Goal: Task Accomplishment & Management: Manage account settings

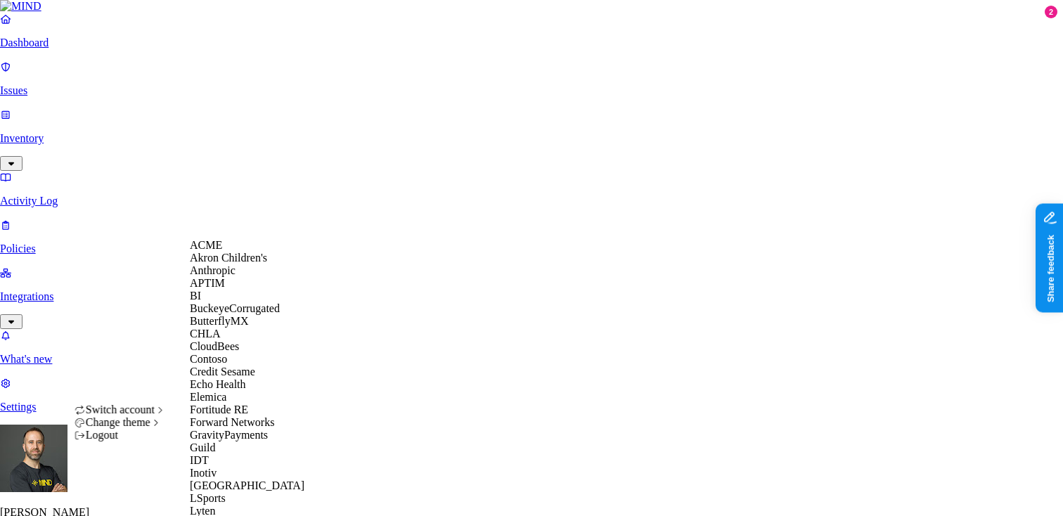
click at [250, 252] on div "ACME" at bounding box center [258, 245] width 136 height 13
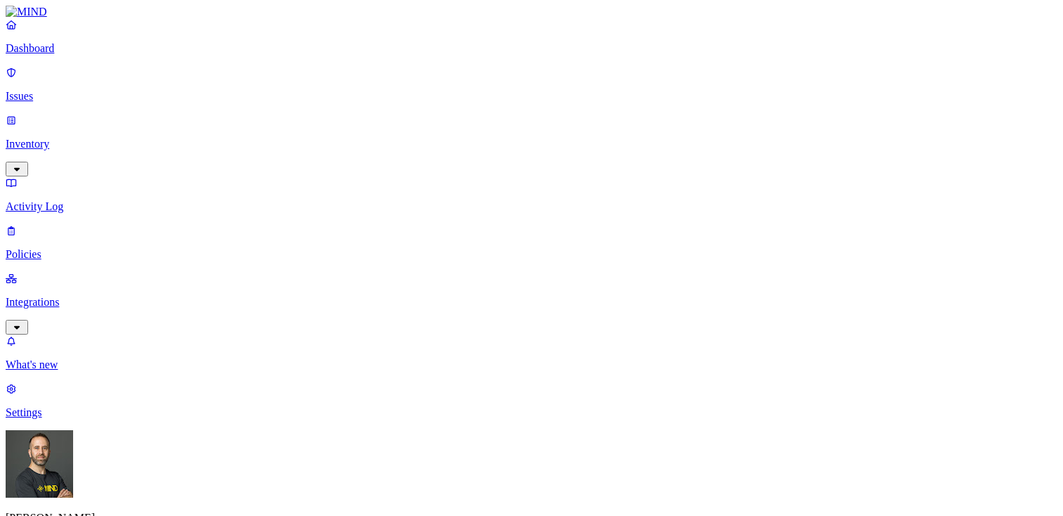
click at [60, 419] on p "Settings" at bounding box center [532, 412] width 1052 height 13
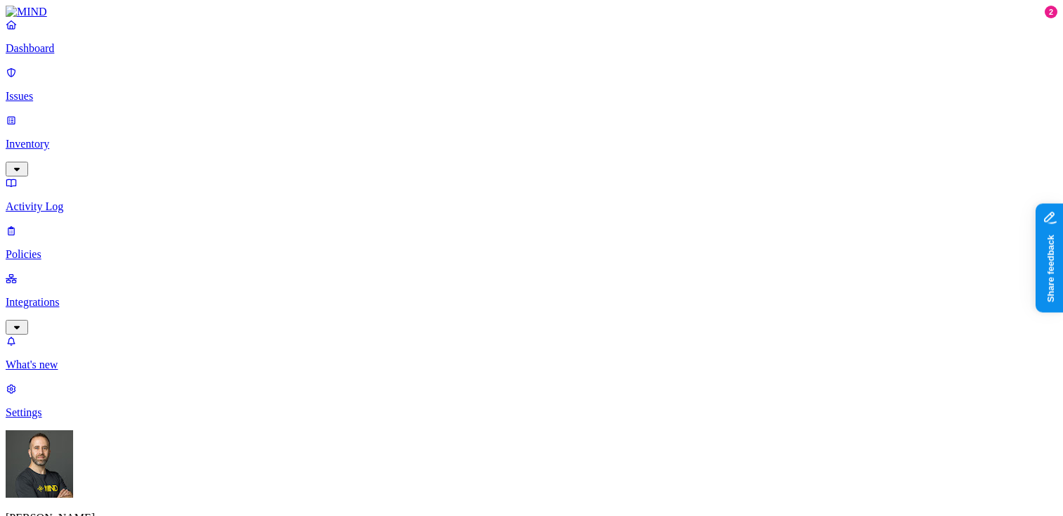
scroll to position [59, 0]
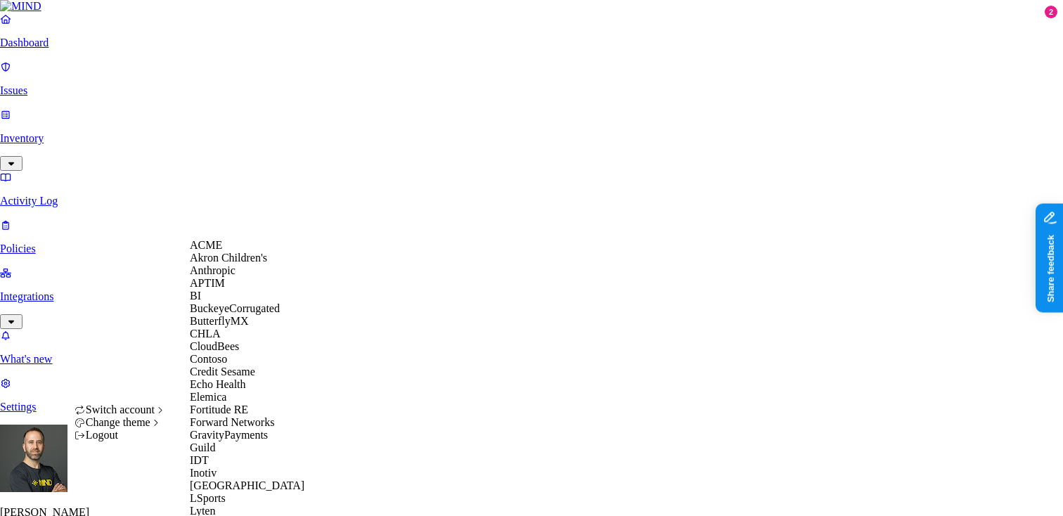
scroll to position [773, 0]
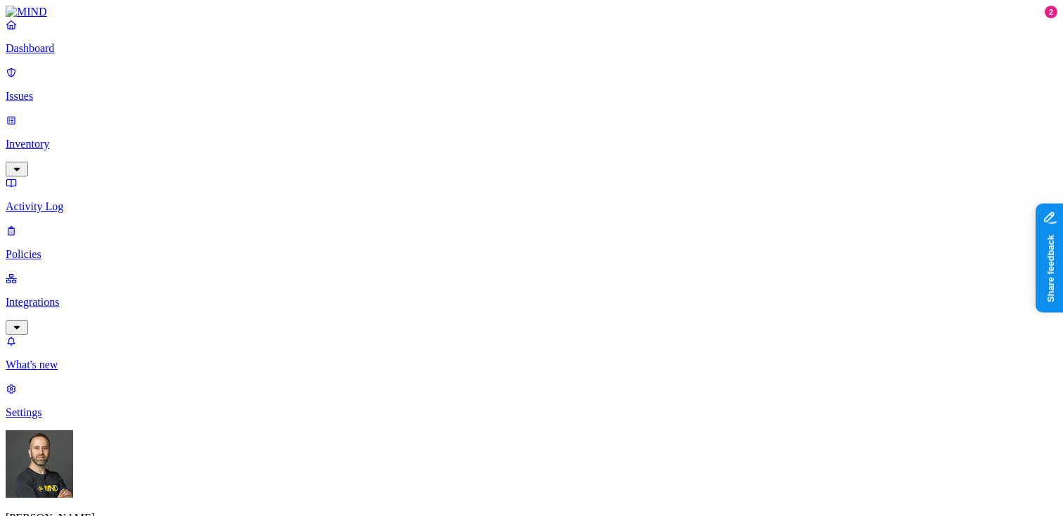
click at [84, 55] on p "Dashboard" at bounding box center [532, 48] width 1052 height 13
click at [87, 296] on p "Integrations" at bounding box center [532, 302] width 1052 height 13
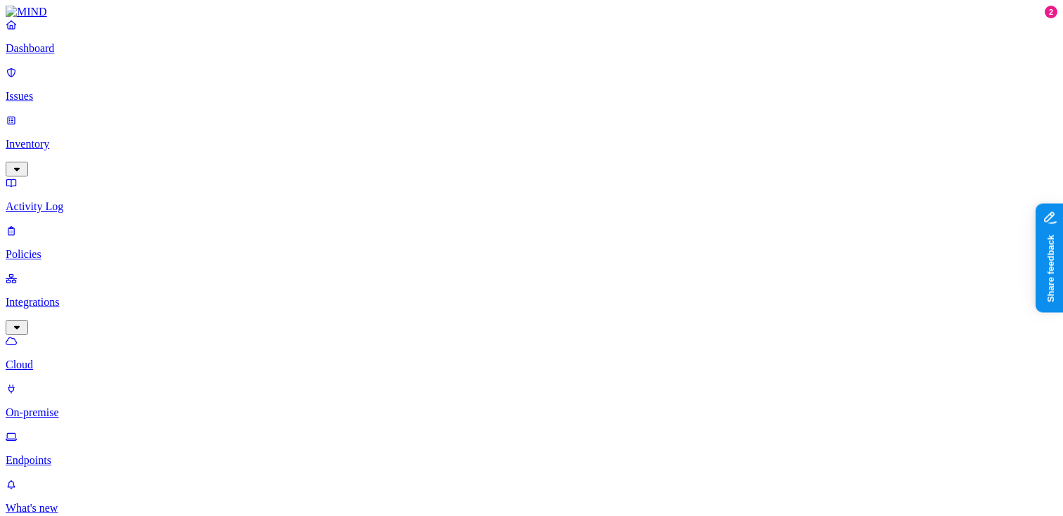
click at [86, 55] on p "Dashboard" at bounding box center [532, 48] width 1052 height 13
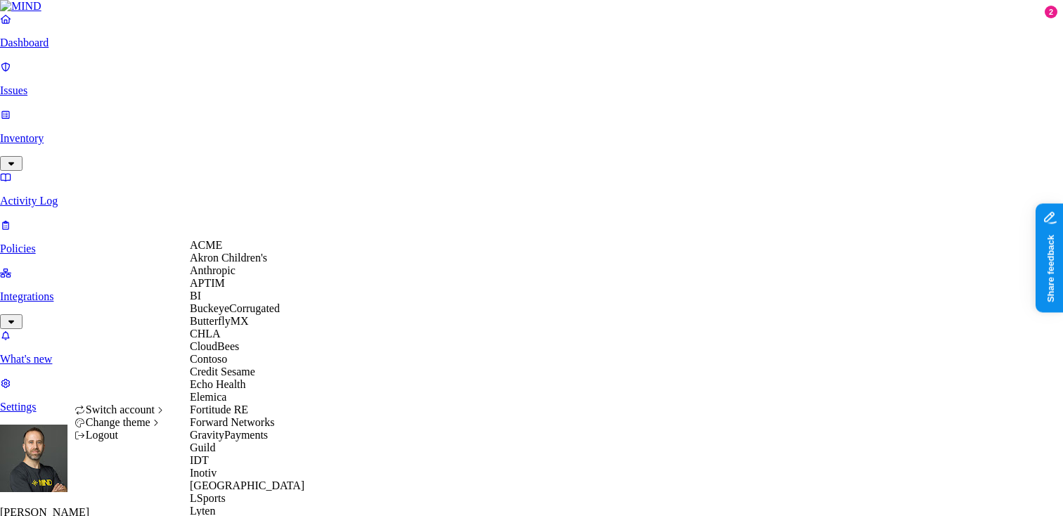
scroll to position [724, 0]
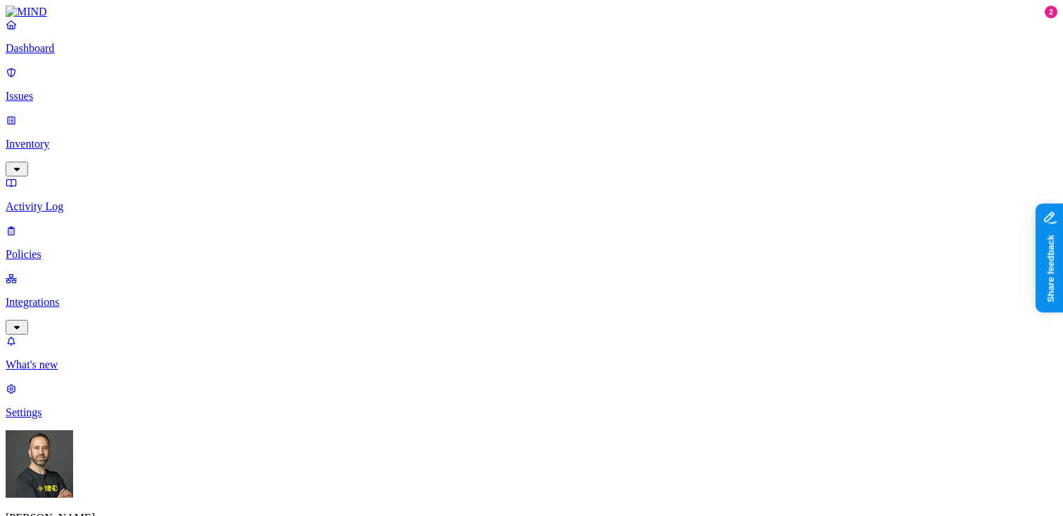
click at [65, 248] on p "Policies" at bounding box center [532, 254] width 1052 height 13
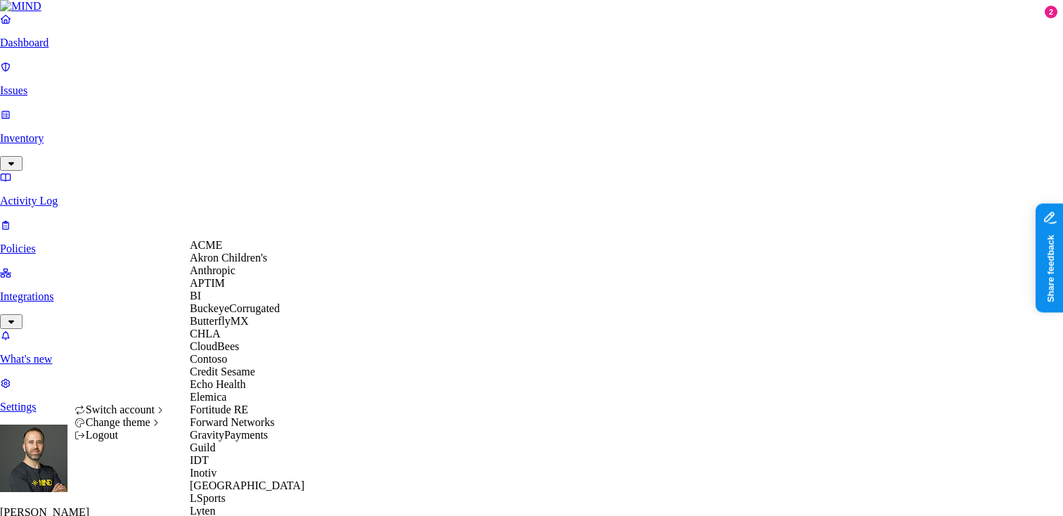
click at [222, 251] on span "ACME" at bounding box center [206, 245] width 32 height 12
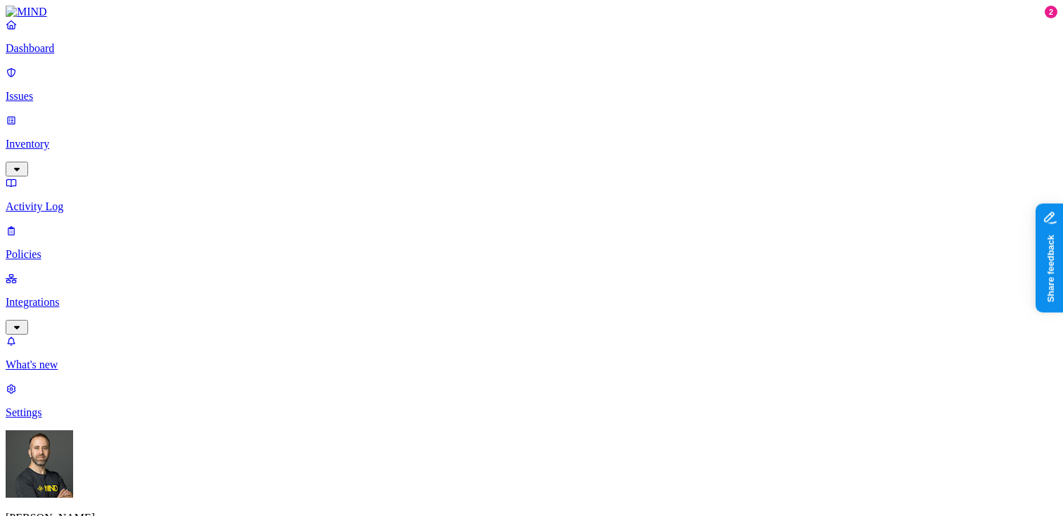
click at [84, 55] on p "Dashboard" at bounding box center [532, 48] width 1052 height 13
click at [64, 248] on p "Policies" at bounding box center [532, 254] width 1052 height 13
click at [94, 55] on p "Dashboard" at bounding box center [532, 48] width 1052 height 13
click at [61, 248] on p "Policies" at bounding box center [532, 254] width 1052 height 13
click at [78, 55] on p "Dashboard" at bounding box center [532, 48] width 1052 height 13
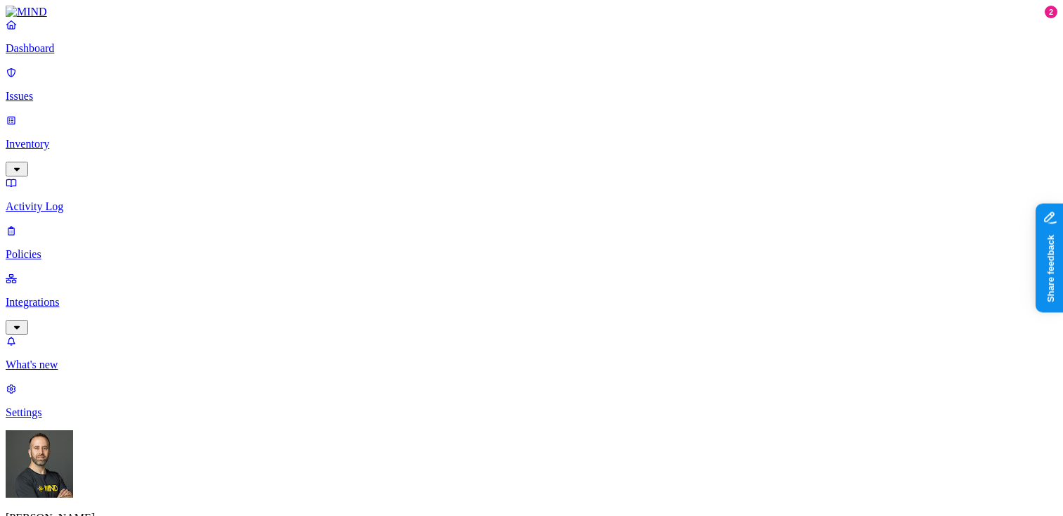
click at [65, 248] on p "Policies" at bounding box center [532, 254] width 1052 height 13
click at [70, 55] on p "Dashboard" at bounding box center [532, 48] width 1052 height 13
click at [56, 248] on p "Policies" at bounding box center [532, 254] width 1052 height 13
click at [68, 53] on link "Dashboard" at bounding box center [532, 36] width 1052 height 37
click at [56, 248] on p "Policies" at bounding box center [532, 254] width 1052 height 13
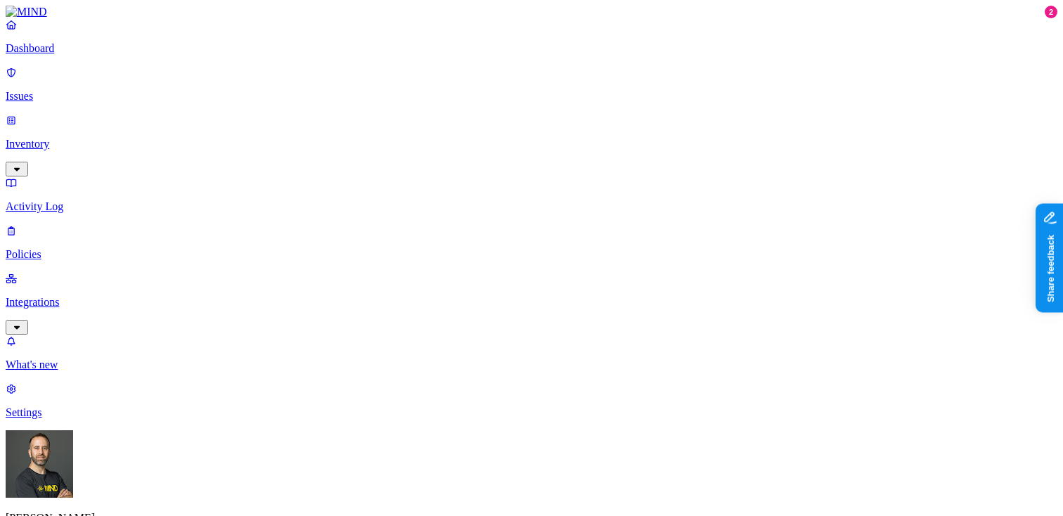
click at [66, 55] on p "Dashboard" at bounding box center [532, 48] width 1052 height 13
click at [57, 300] on nav "Dashboard Issues Inventory Activity Log Policies Integrations What's new 2 Sett…" at bounding box center [532, 218] width 1052 height 401
click at [73, 306] on nav "Dashboard Issues Inventory Activity Log Policies Integrations What's new 2 Sett…" at bounding box center [532, 218] width 1052 height 401
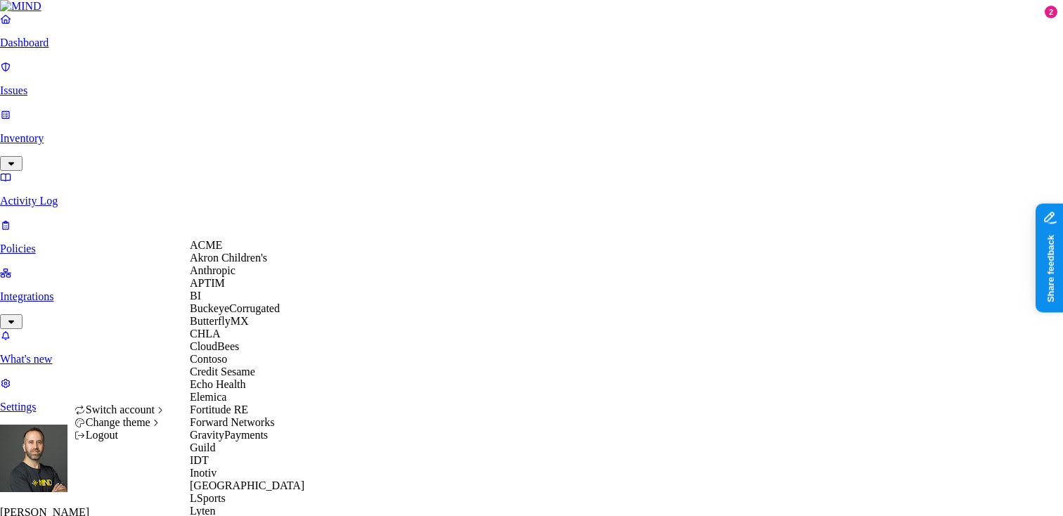
scroll to position [696, 0]
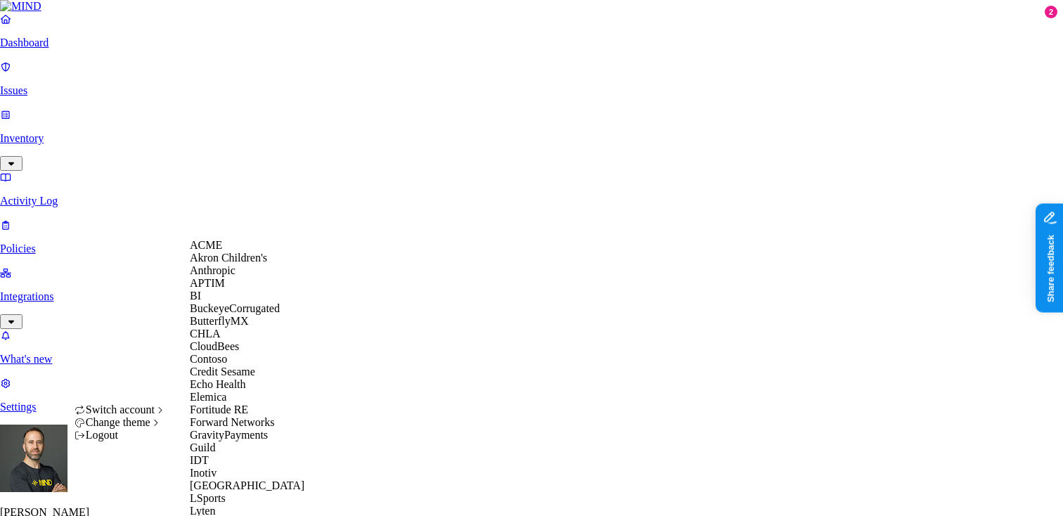
click at [222, 251] on span "ACME" at bounding box center [206, 245] width 32 height 12
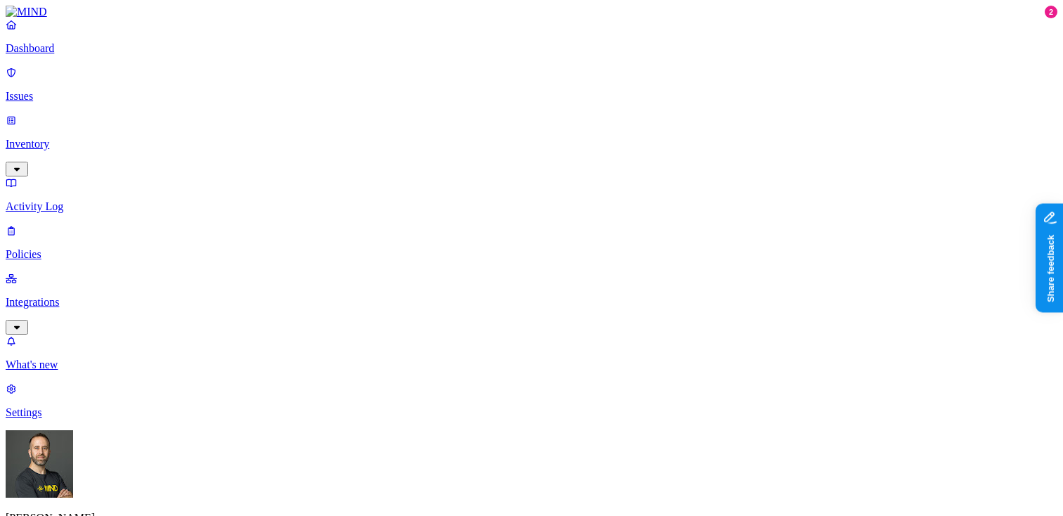
click at [90, 296] on p "Integrations" at bounding box center [532, 302] width 1052 height 13
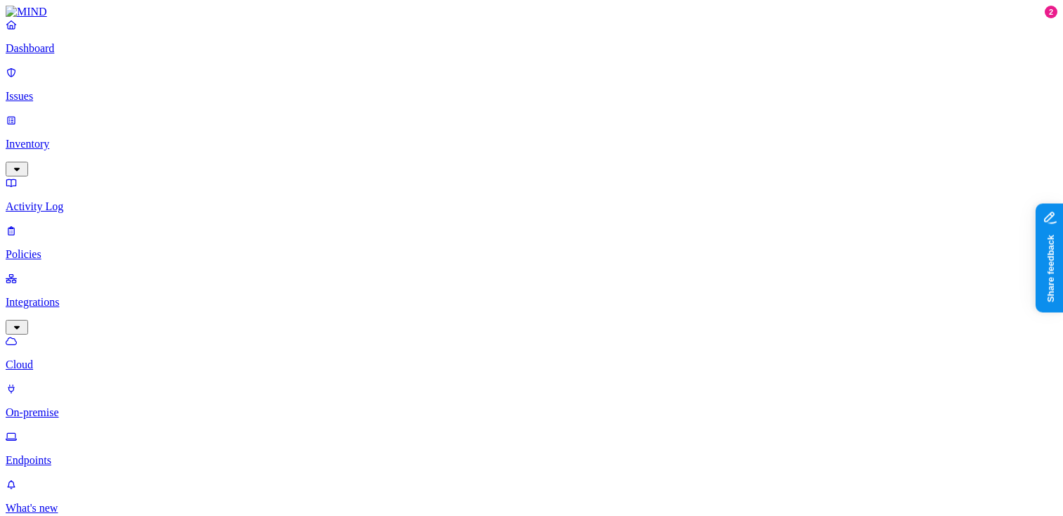
click at [72, 55] on p "Dashboard" at bounding box center [532, 48] width 1052 height 13
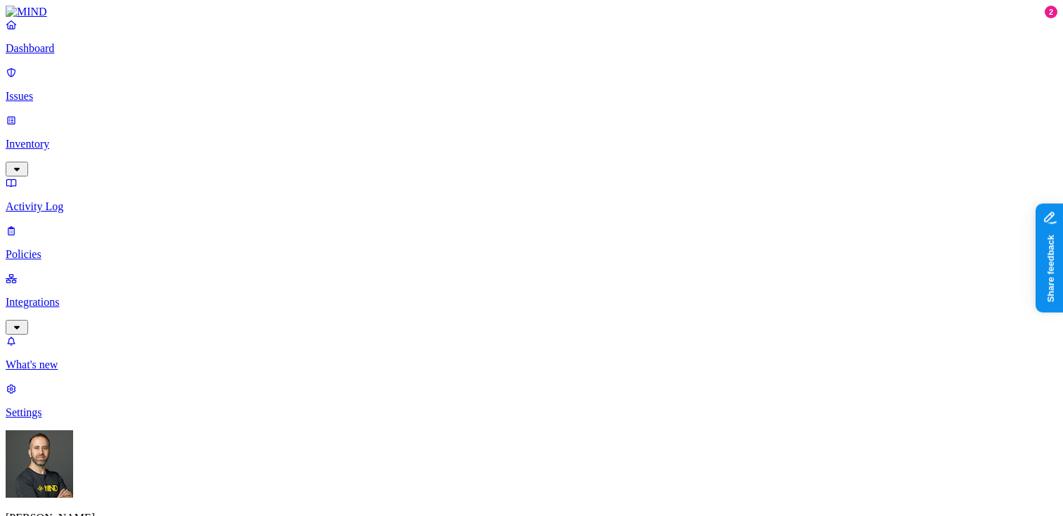
click at [100, 248] on p "Policies" at bounding box center [532, 254] width 1052 height 13
click at [93, 90] on p "Issues" at bounding box center [532, 96] width 1052 height 13
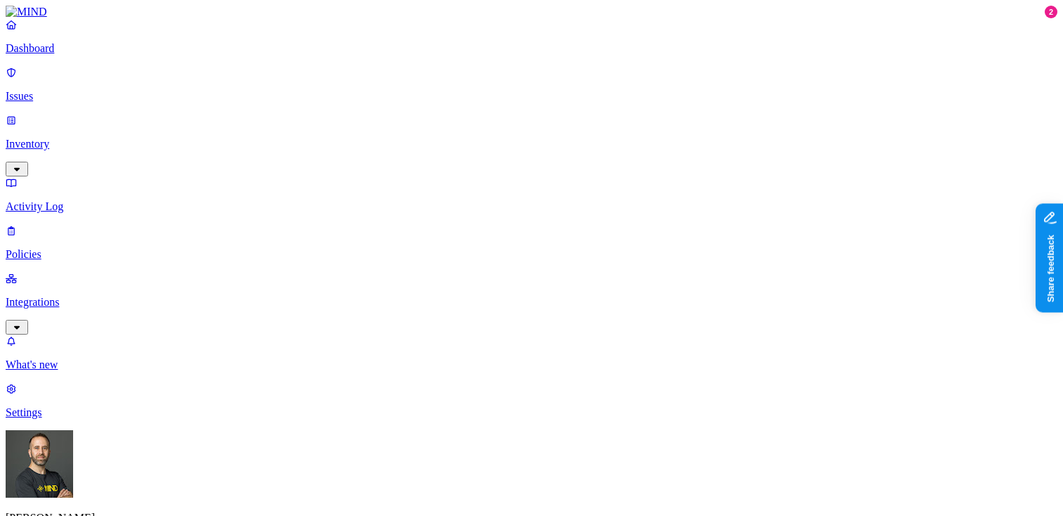
click at [82, 55] on p "Dashboard" at bounding box center [532, 48] width 1052 height 13
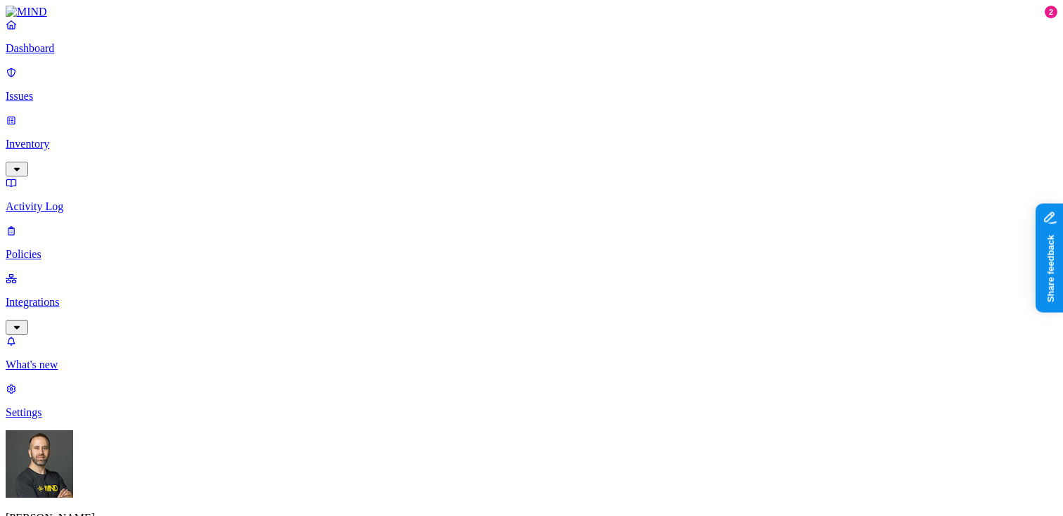
click at [65, 90] on p "Issues" at bounding box center [532, 96] width 1052 height 13
click at [56, 224] on link "Policies" at bounding box center [532, 242] width 1052 height 37
click at [57, 296] on p "Integrations" at bounding box center [532, 302] width 1052 height 13
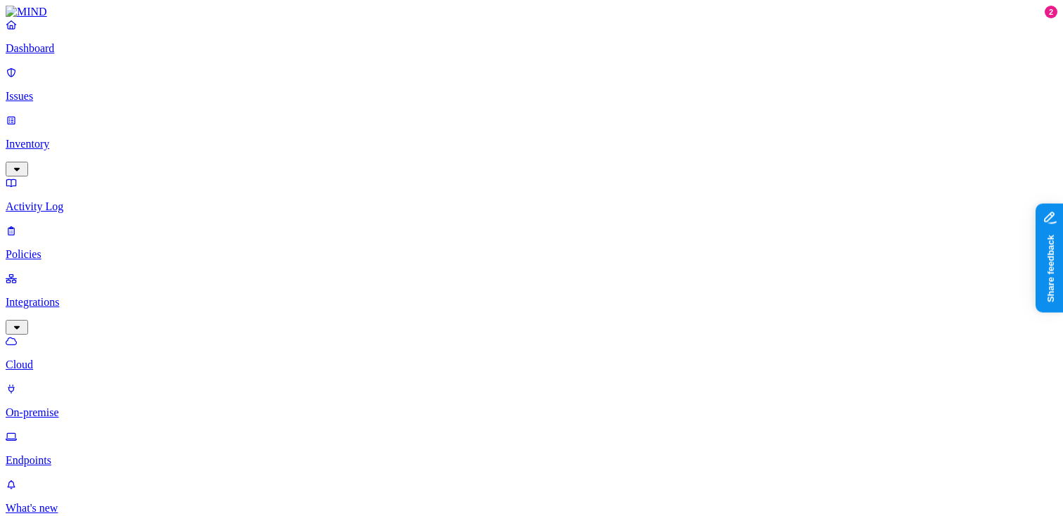
click at [63, 454] on p "Endpoints" at bounding box center [532, 460] width 1052 height 13
click at [87, 248] on p "Policies" at bounding box center [532, 254] width 1052 height 13
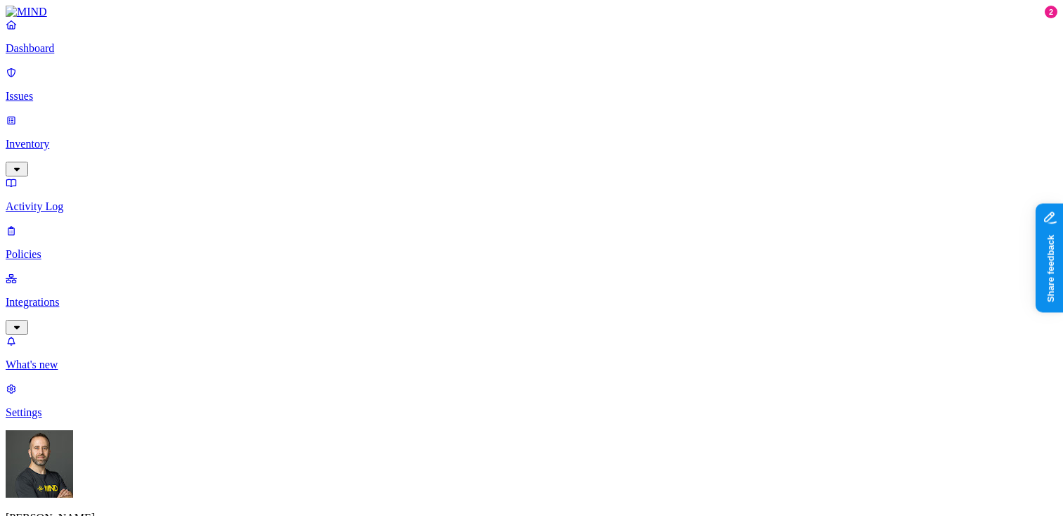
click at [63, 296] on p "Integrations" at bounding box center [532, 302] width 1052 height 13
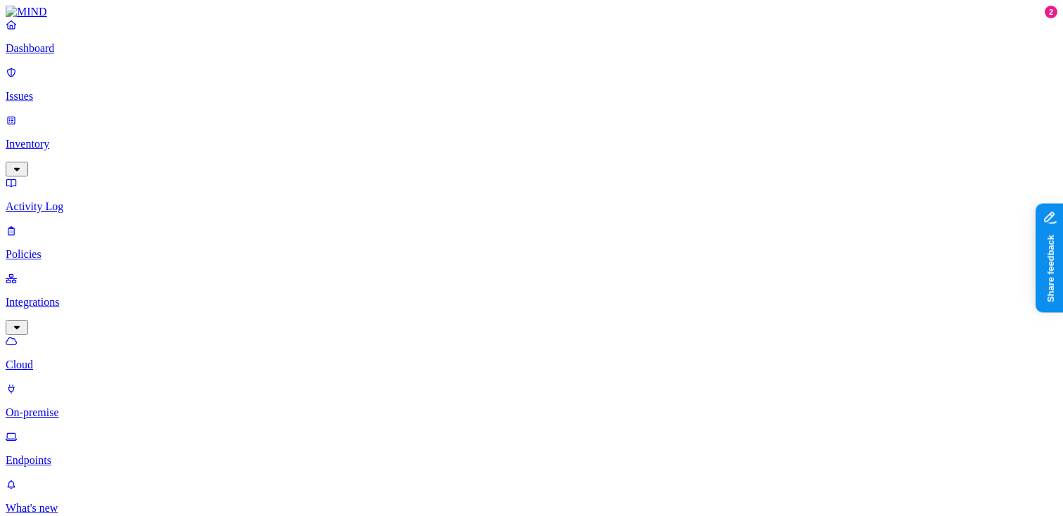
click at [58, 430] on link "Endpoints" at bounding box center [532, 448] width 1052 height 37
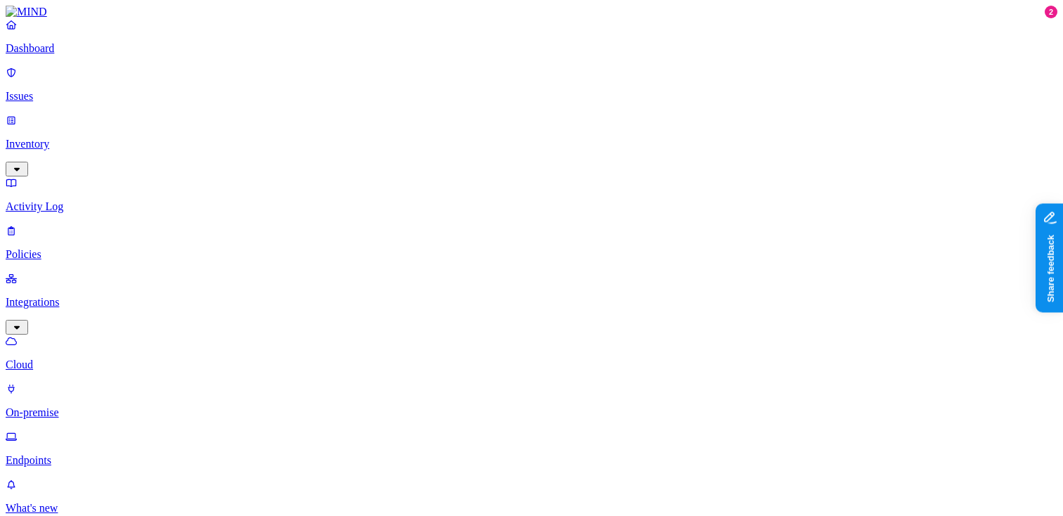
click at [145, 375] on nav "Dashboard Issues Inventory Activity Log Policies Integrations Cloud On-premise …" at bounding box center [532, 290] width 1052 height 544
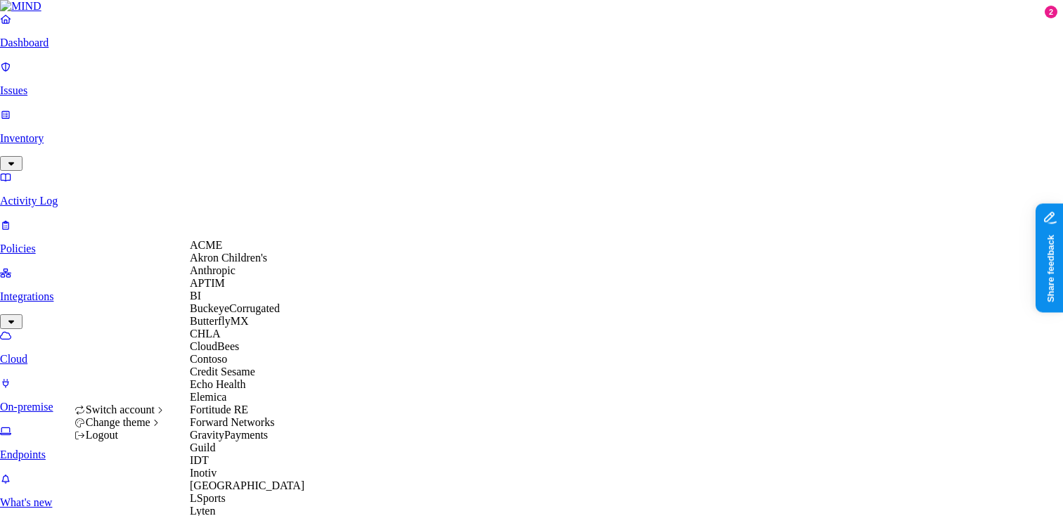
scroll to position [669, 0]
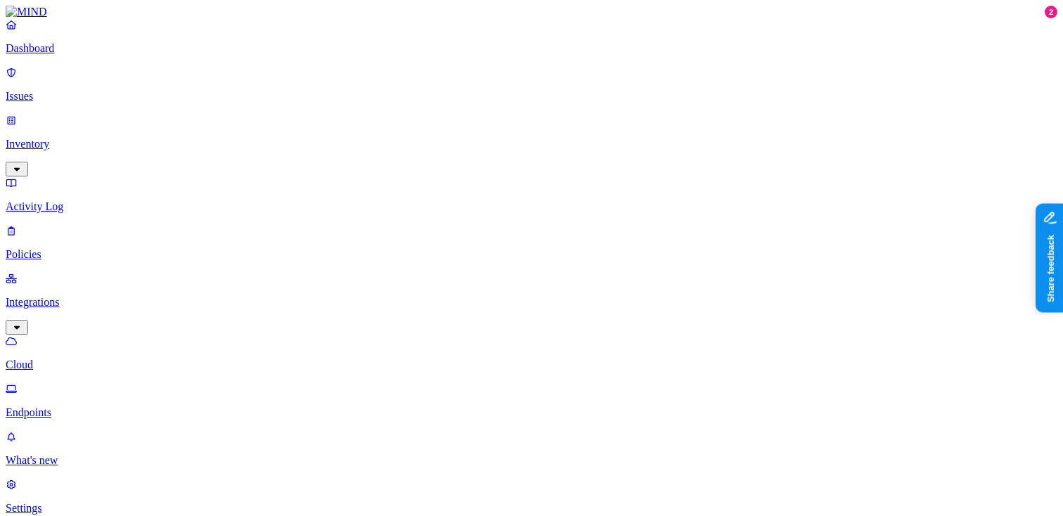
type input "[PERSON_NAME]"
click at [139, 500] on html "Dashboard Issues Inventory Activity Log Policies Integrations Cloud Endpoints W…" at bounding box center [531, 427] width 1063 height 855
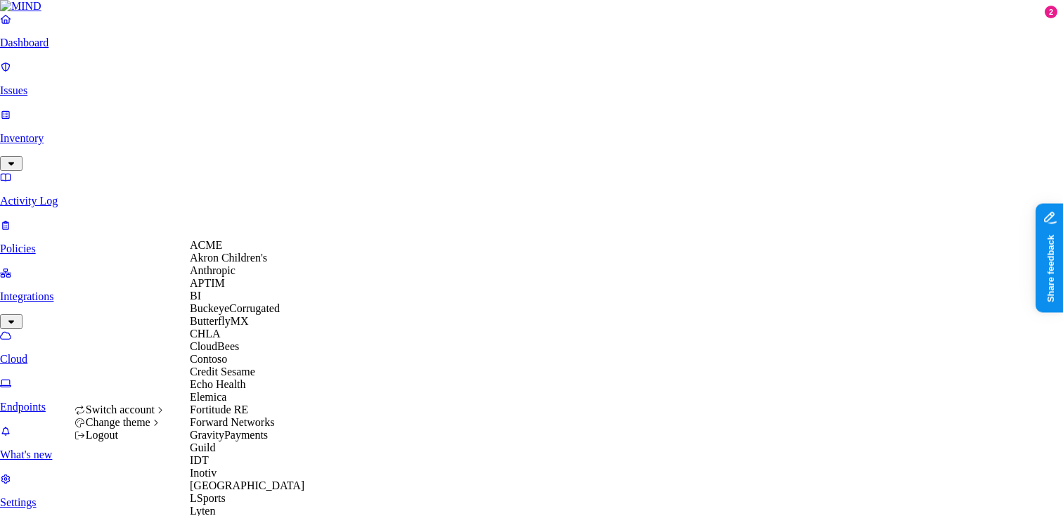
click at [235, 248] on div "ACME" at bounding box center [258, 245] width 136 height 13
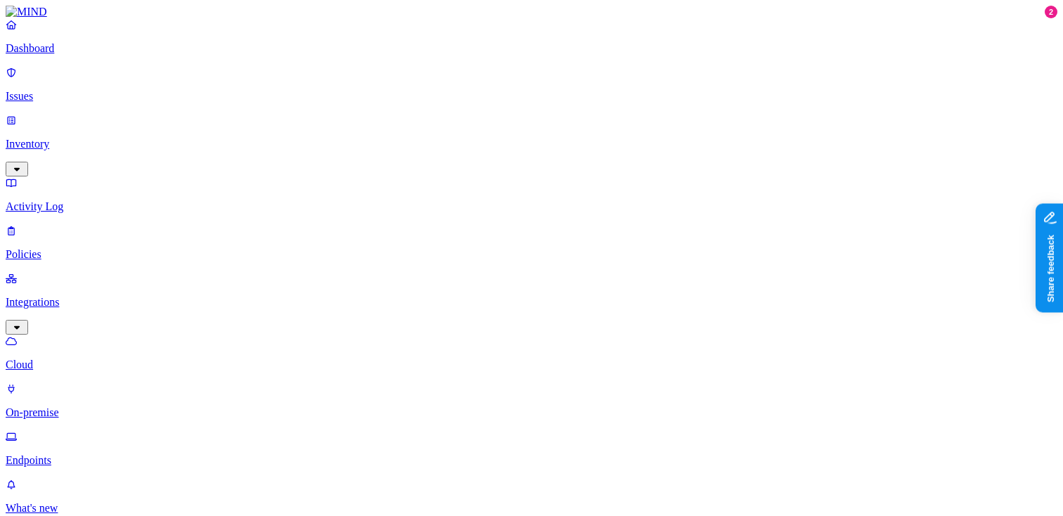
click at [94, 55] on p "Dashboard" at bounding box center [532, 48] width 1052 height 13
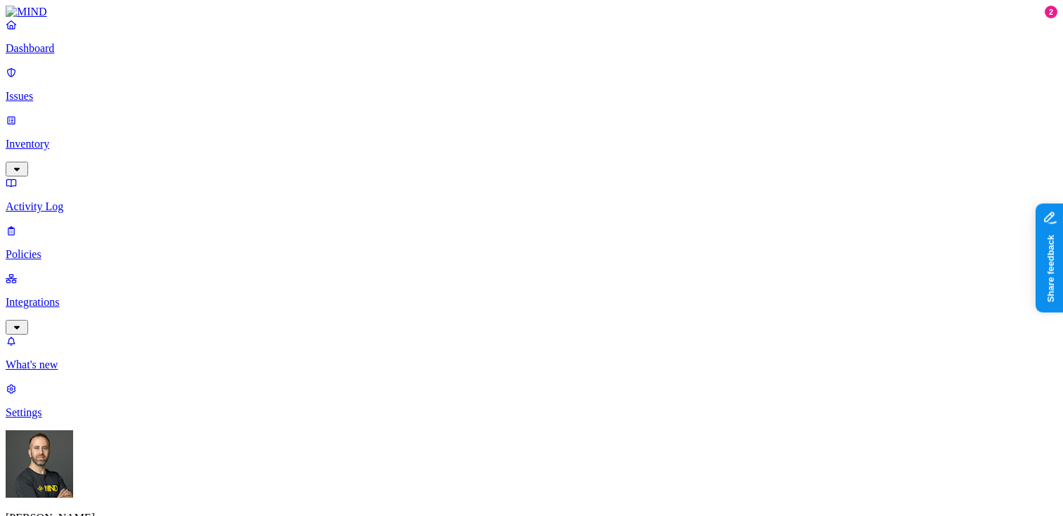
click at [66, 296] on p "Integrations" at bounding box center [532, 302] width 1052 height 13
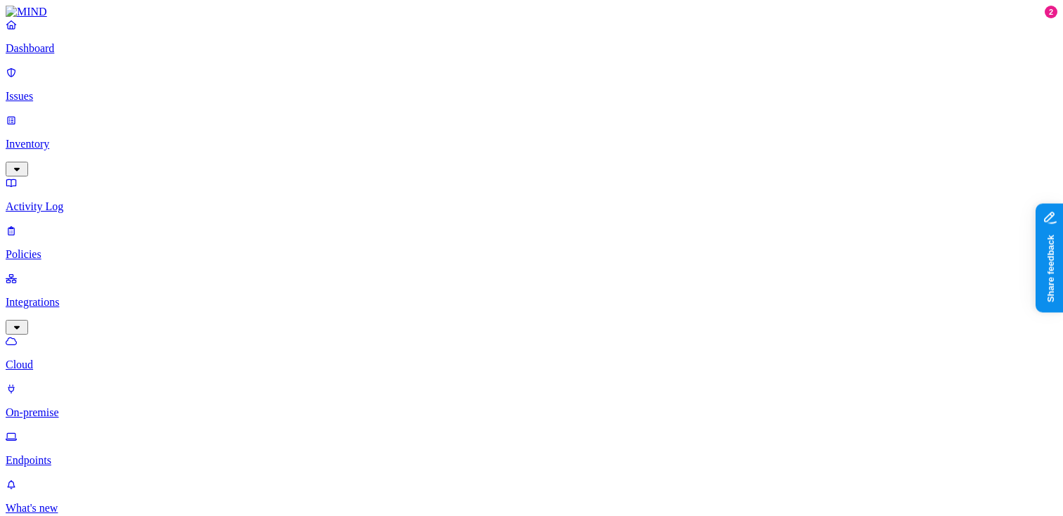
click at [62, 454] on p "Endpoints" at bounding box center [532, 460] width 1052 height 13
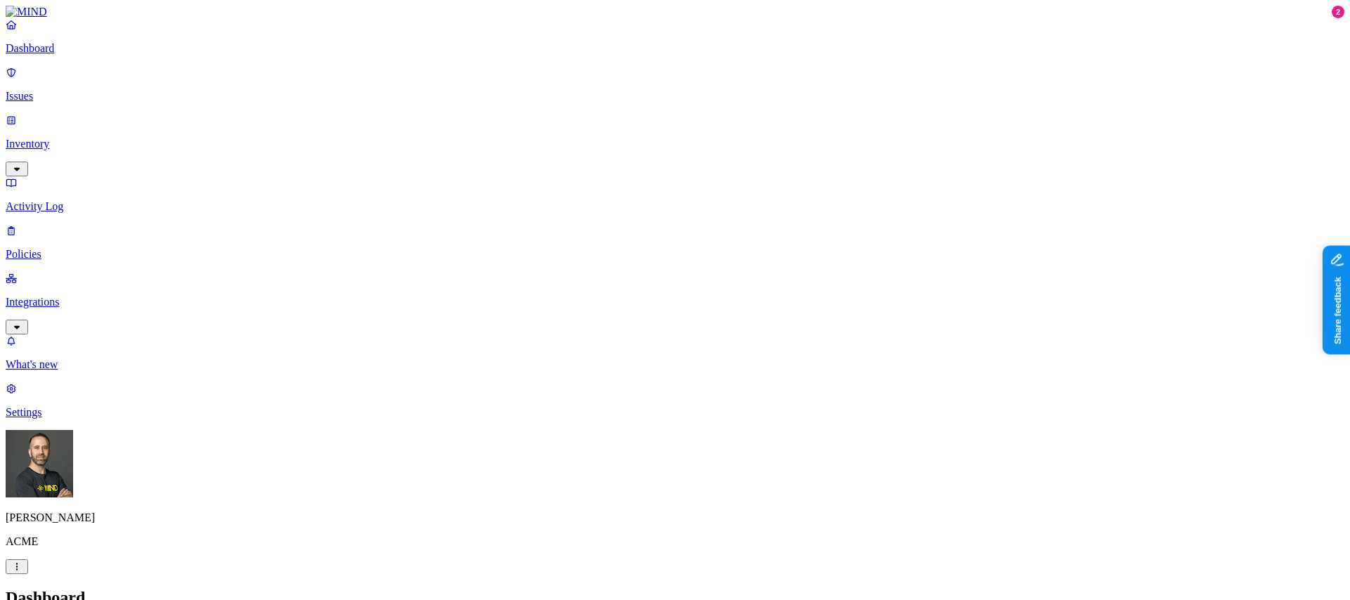
click at [72, 296] on p "Integrations" at bounding box center [675, 302] width 1339 height 13
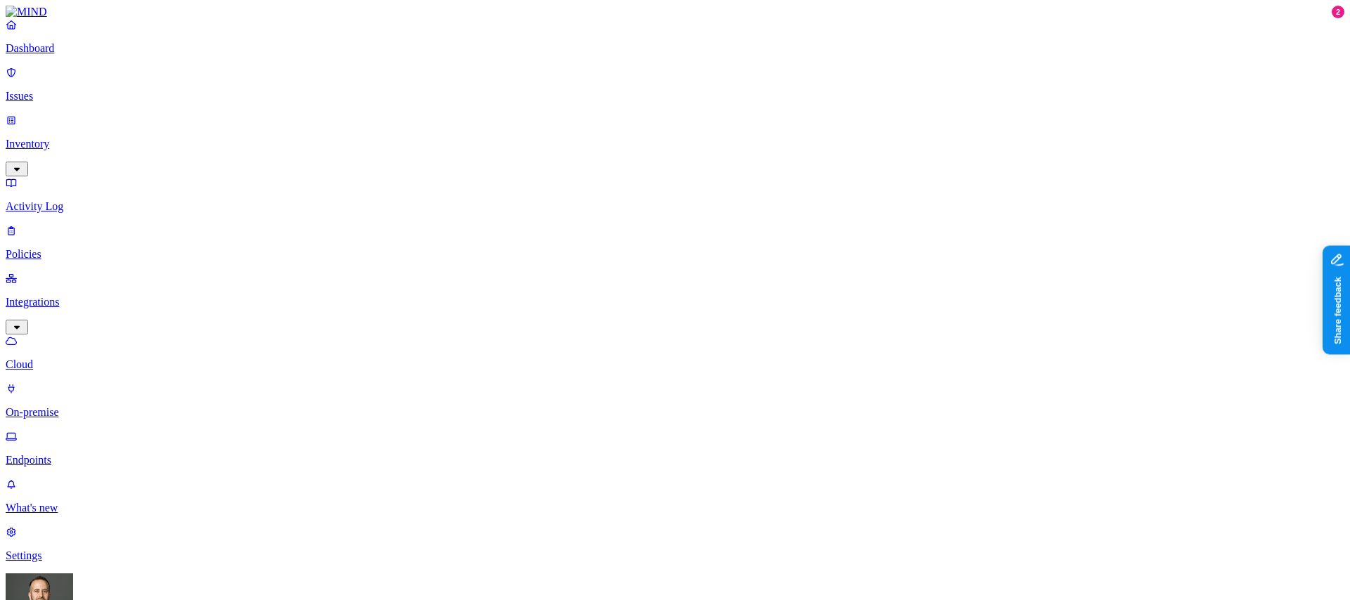
click at [63, 454] on p "Endpoints" at bounding box center [675, 460] width 1339 height 13
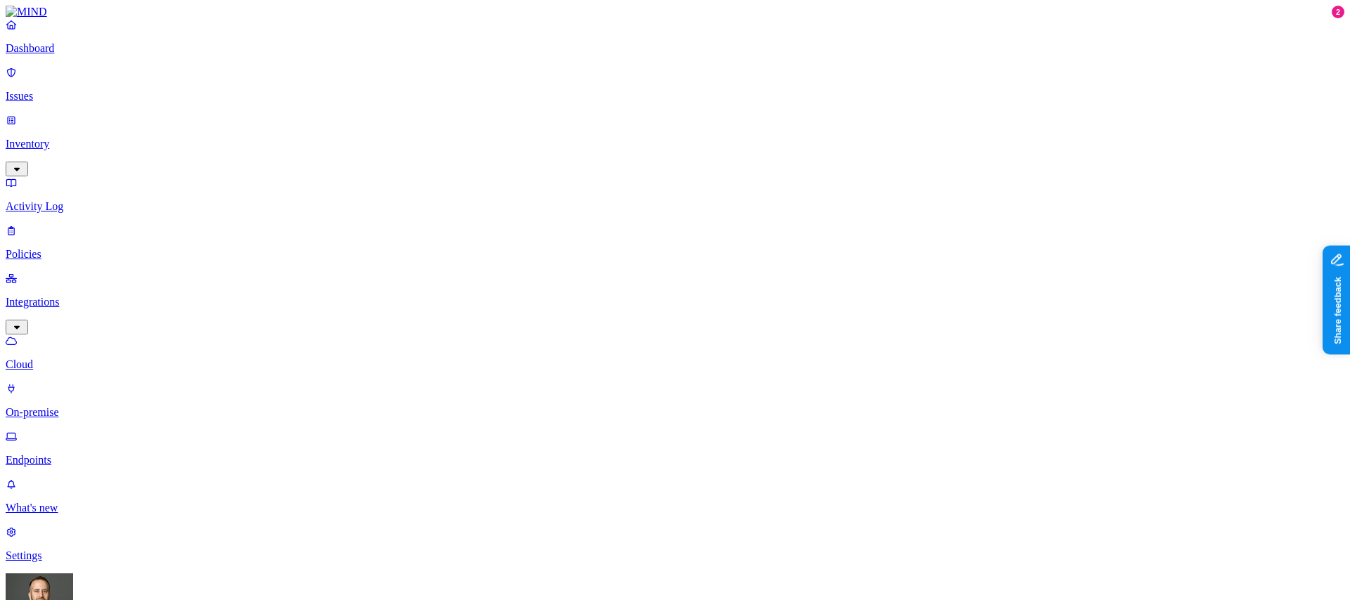
click at [82, 91] on p "Issues" at bounding box center [675, 96] width 1339 height 13
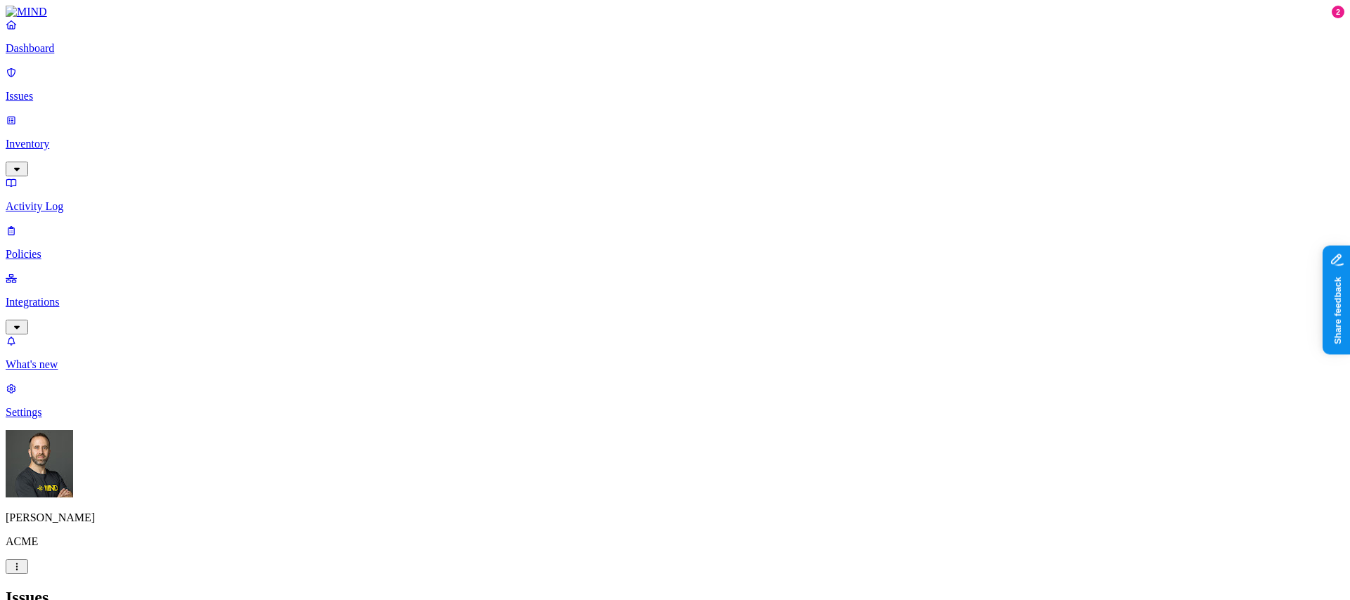
click at [797, 589] on div "Issues" at bounding box center [675, 598] width 1339 height 19
click at [65, 55] on p "Dashboard" at bounding box center [675, 48] width 1339 height 13
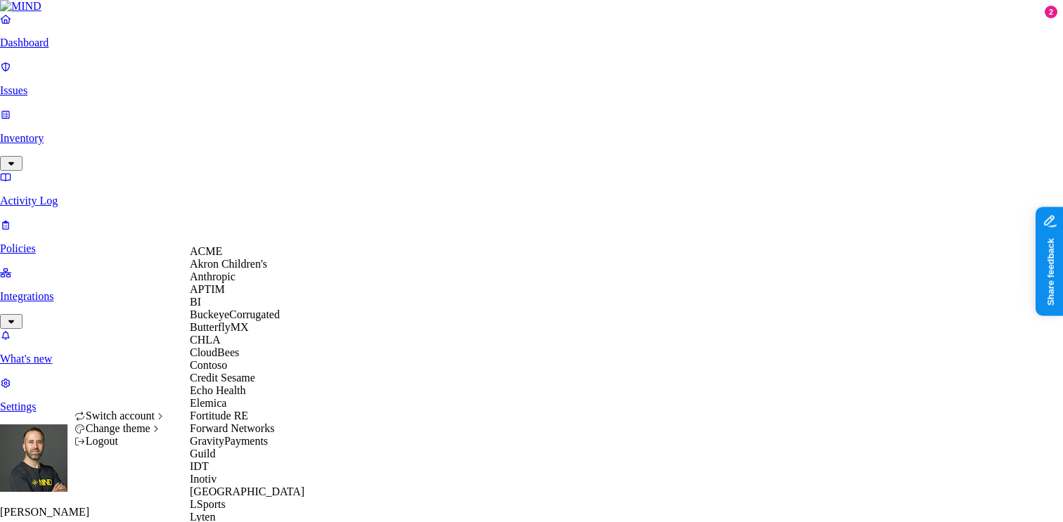
scroll to position [750, 0]
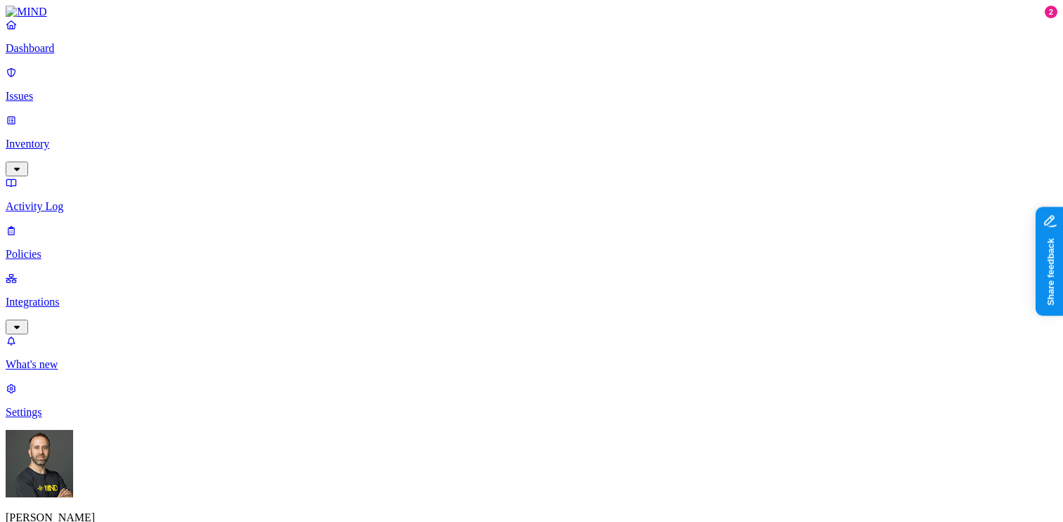
click at [101, 296] on p "Integrations" at bounding box center [532, 302] width 1052 height 13
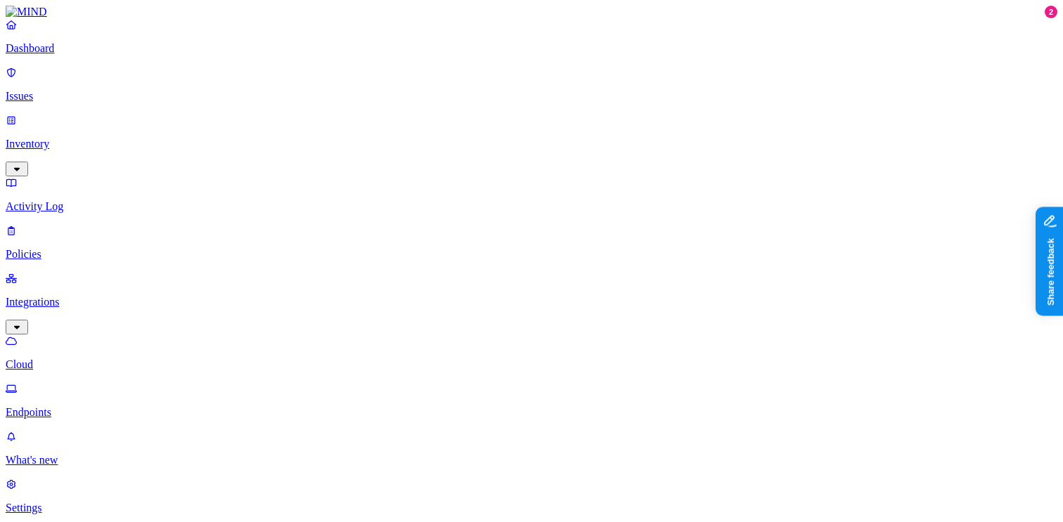
click at [80, 406] on p "Endpoints" at bounding box center [532, 412] width 1052 height 13
type input "ignacio"
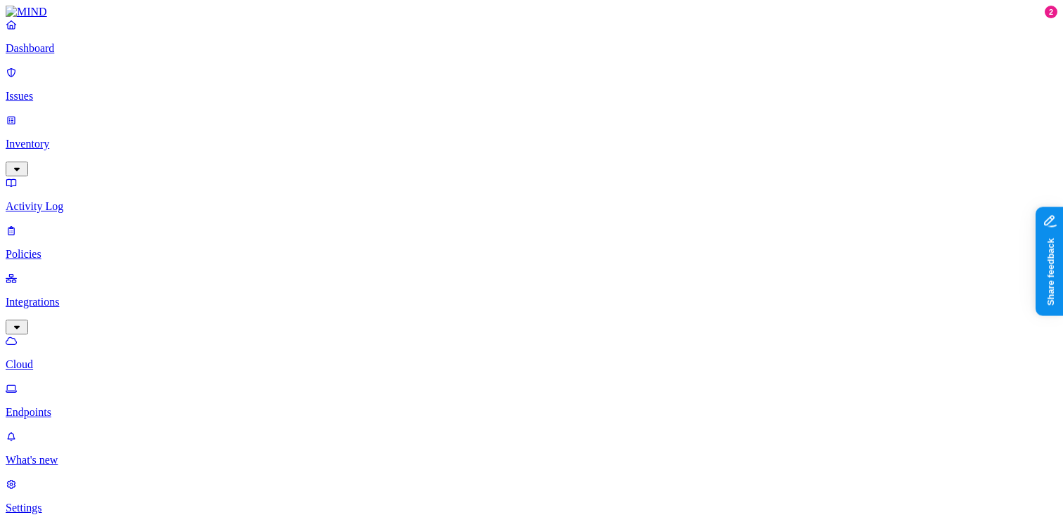
type input "ignacio"
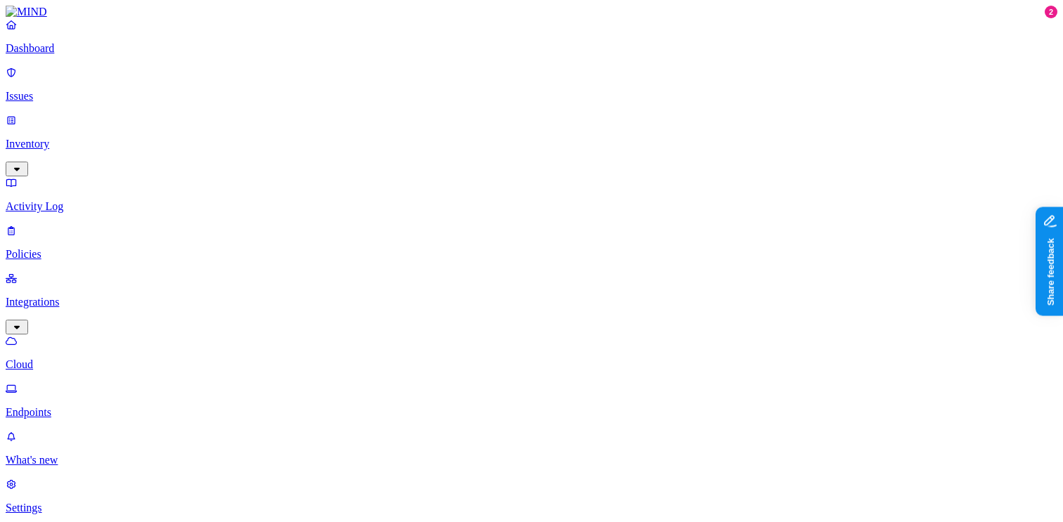
click at [96, 55] on p "Dashboard" at bounding box center [532, 48] width 1052 height 13
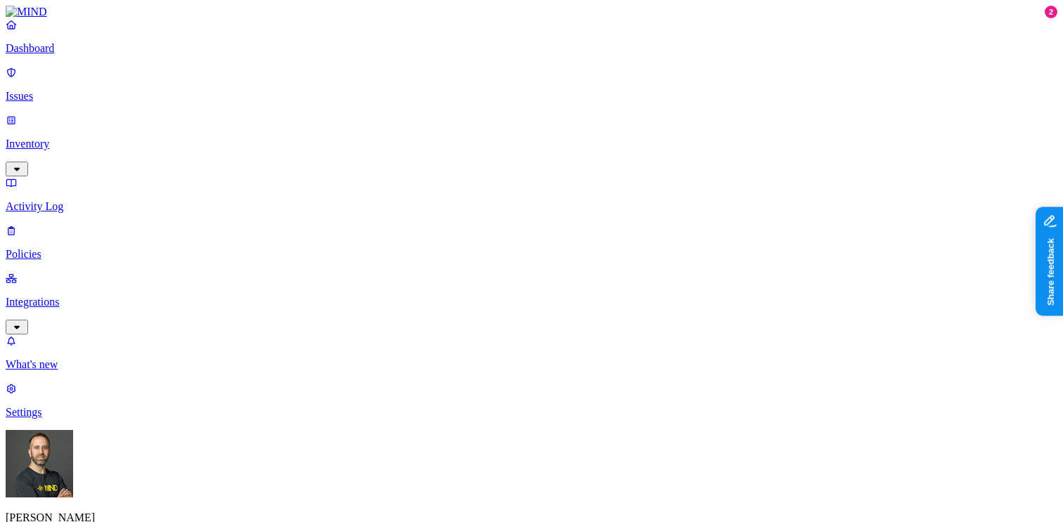
click at [117, 296] on p "Integrations" at bounding box center [532, 302] width 1052 height 13
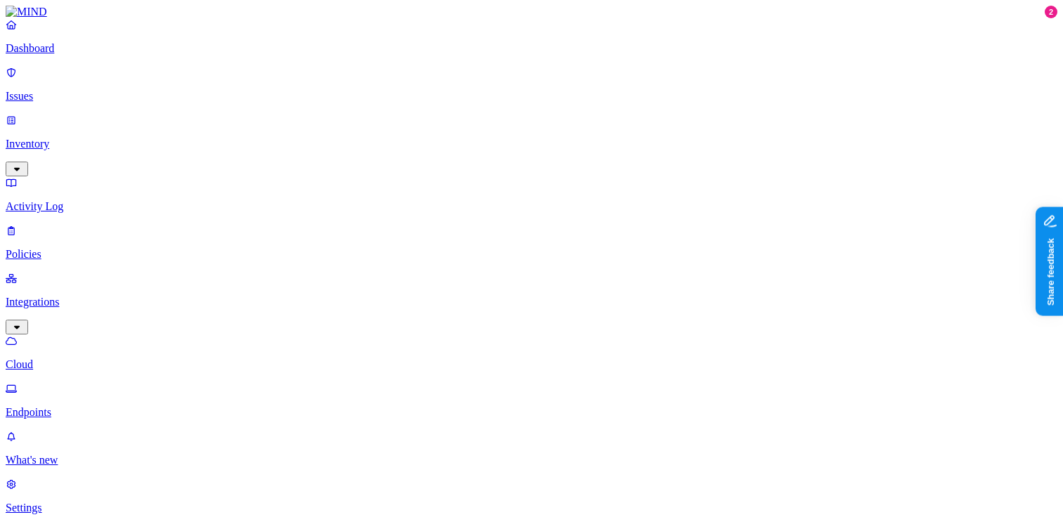
click at [100, 406] on p "Endpoints" at bounding box center [532, 412] width 1052 height 13
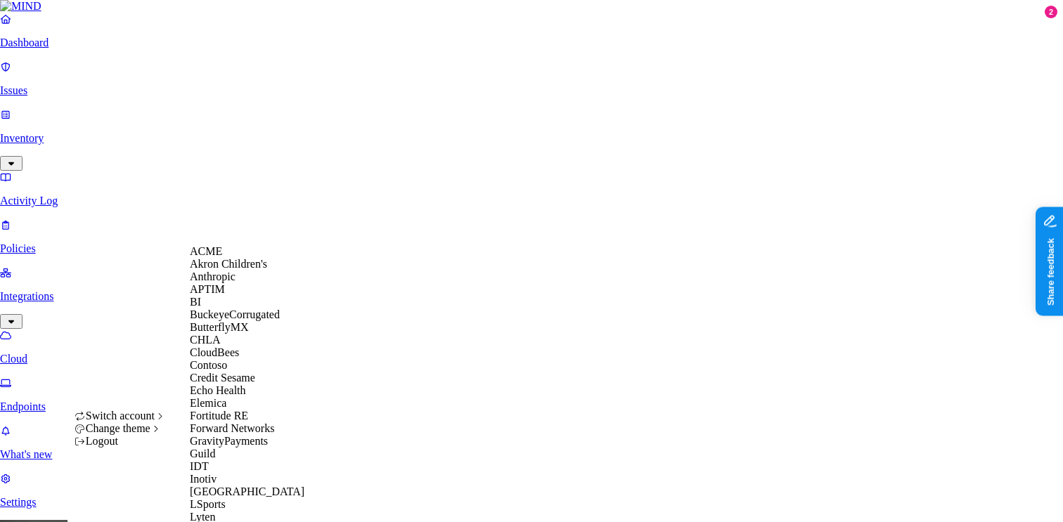
click at [251, 258] on div "ACME" at bounding box center [258, 251] width 136 height 13
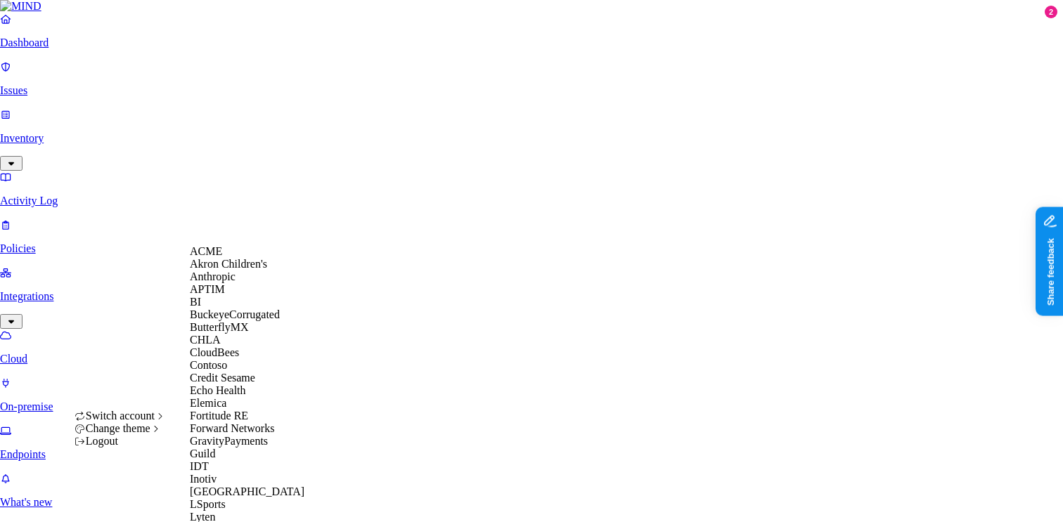
scroll to position [719, 0]
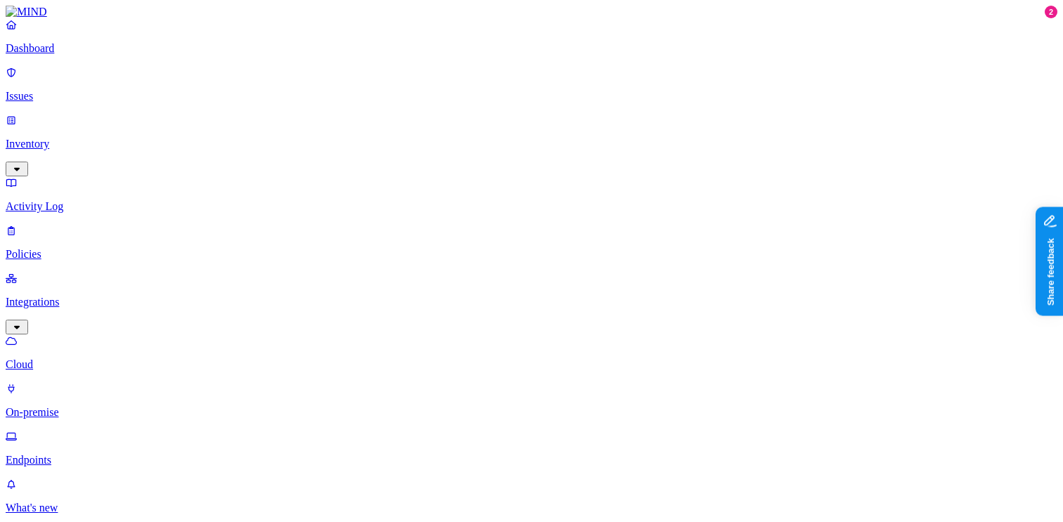
click at [42, 55] on p "Dashboard" at bounding box center [532, 48] width 1052 height 13
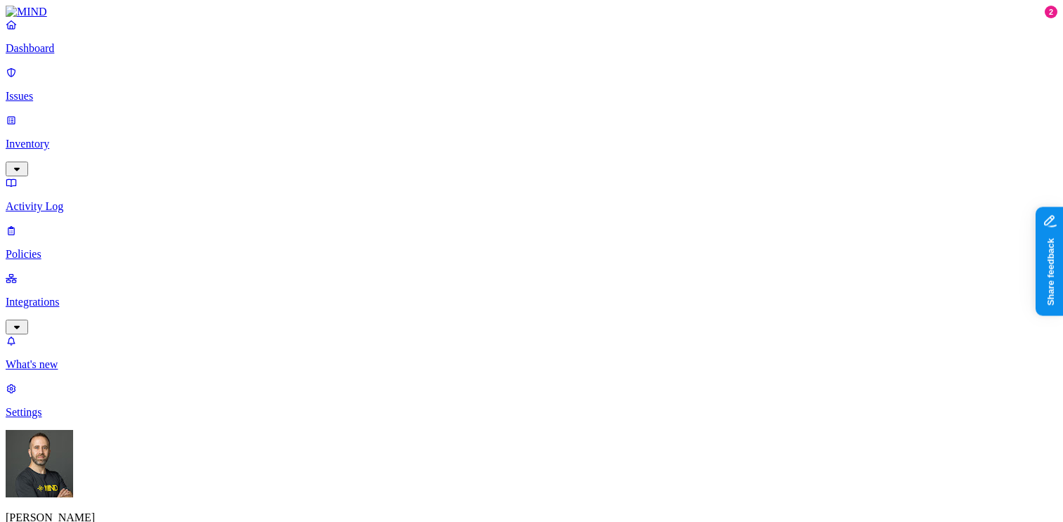
click at [68, 138] on p "Inventory" at bounding box center [532, 144] width 1052 height 13
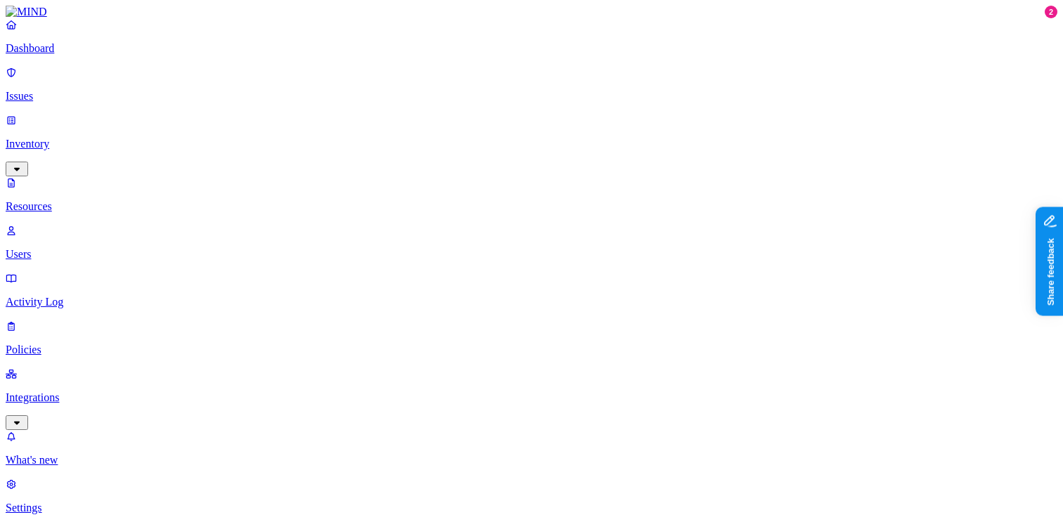
click at [68, 248] on p "Users" at bounding box center [532, 254] width 1052 height 13
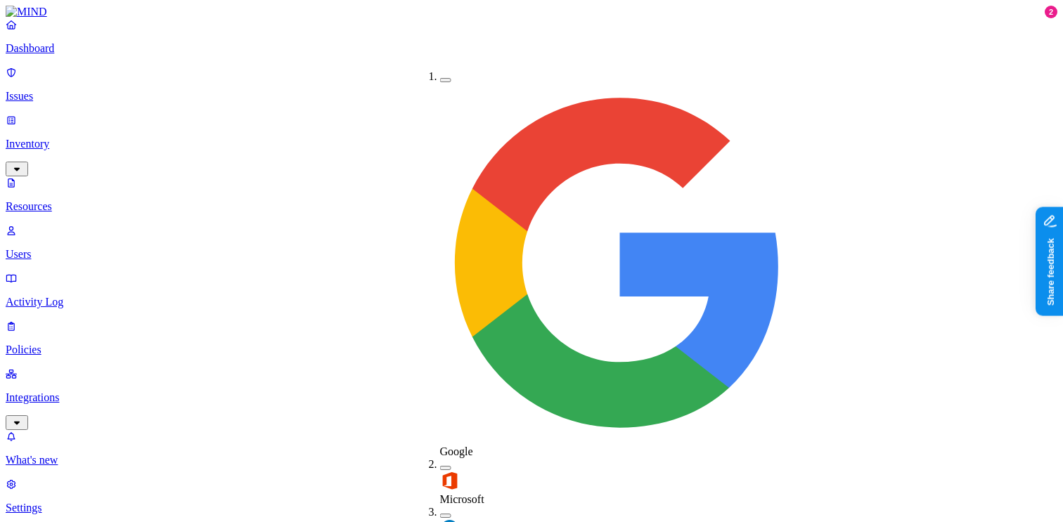
click at [440, 514] on button "button" at bounding box center [445, 516] width 11 height 4
click at [440, 506] on button "button" at bounding box center [445, 513] width 11 height 15
click at [440, 466] on button "button" at bounding box center [445, 468] width 11 height 4
click at [440, 458] on button "button" at bounding box center [445, 465] width 11 height 15
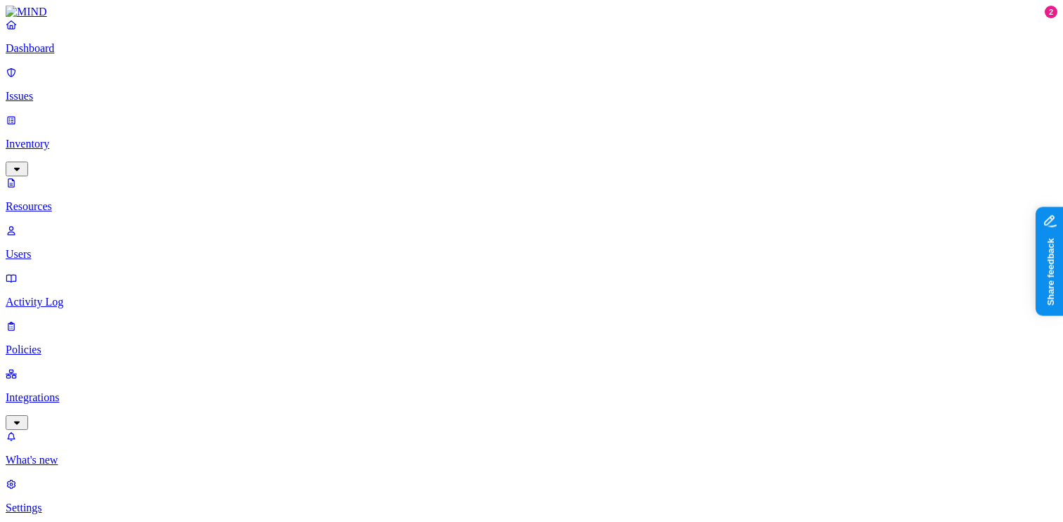
click at [392, 96] on span "Internal" at bounding box center [409, 102] width 35 height 12
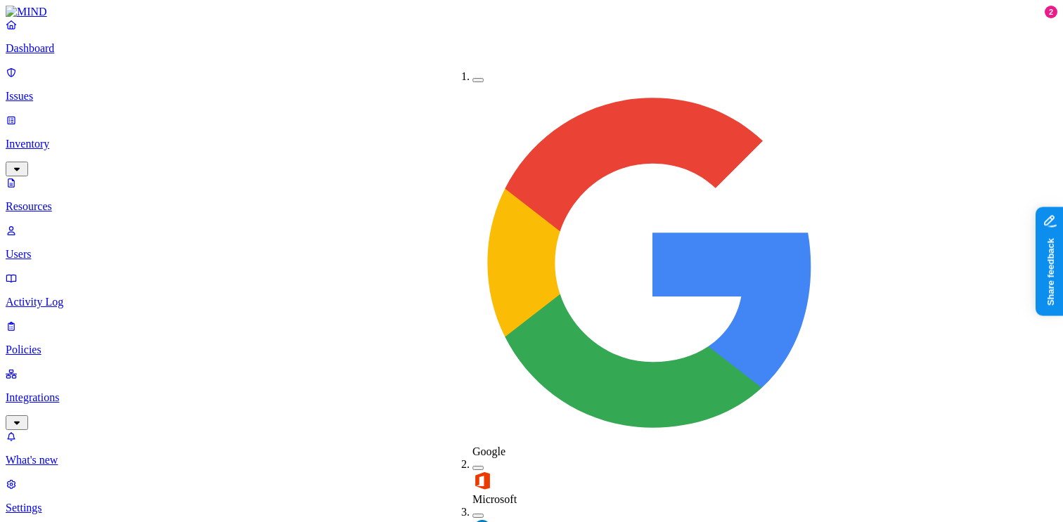
click at [489, 494] on span "Microsoft" at bounding box center [495, 500] width 44 height 12
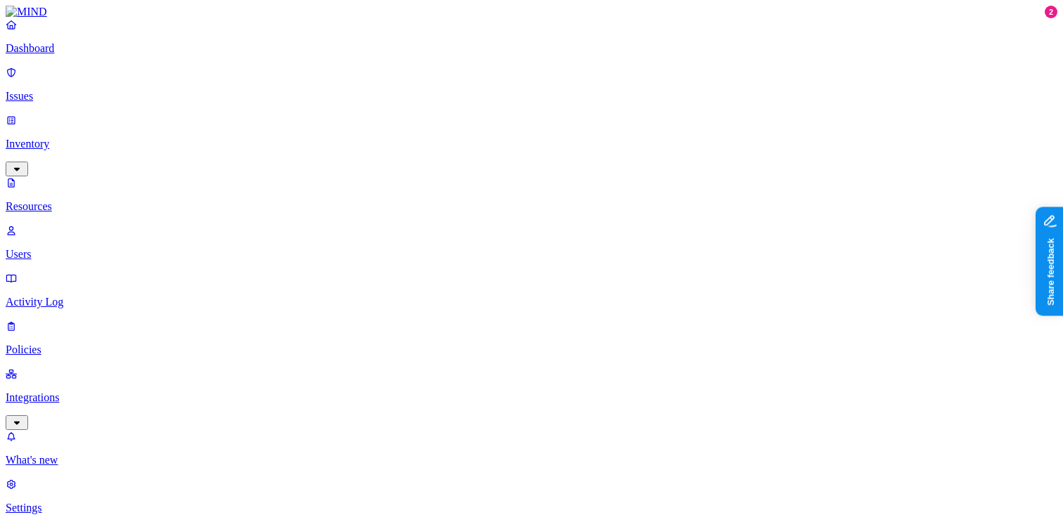
click at [77, 55] on p "Dashboard" at bounding box center [532, 48] width 1052 height 13
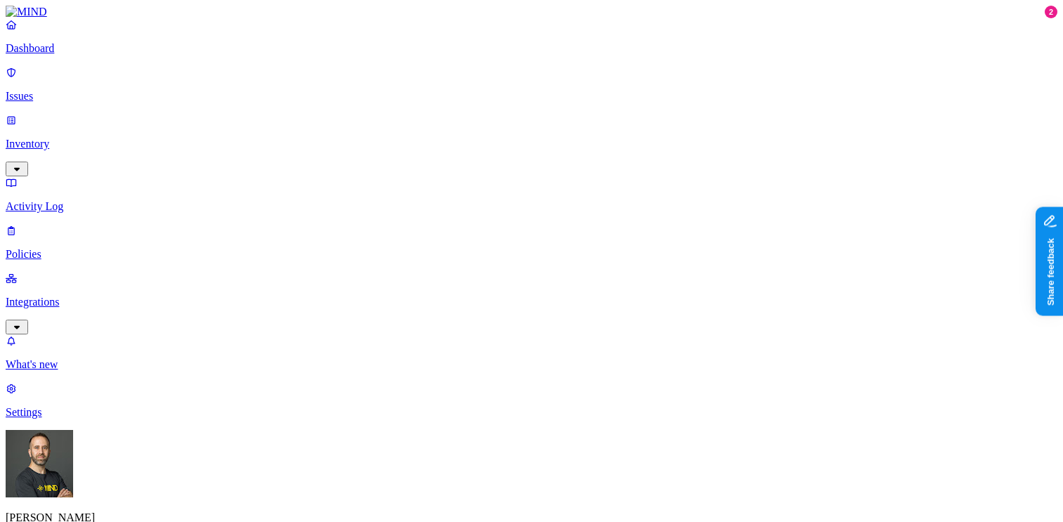
click at [108, 138] on p "Inventory" at bounding box center [532, 144] width 1052 height 13
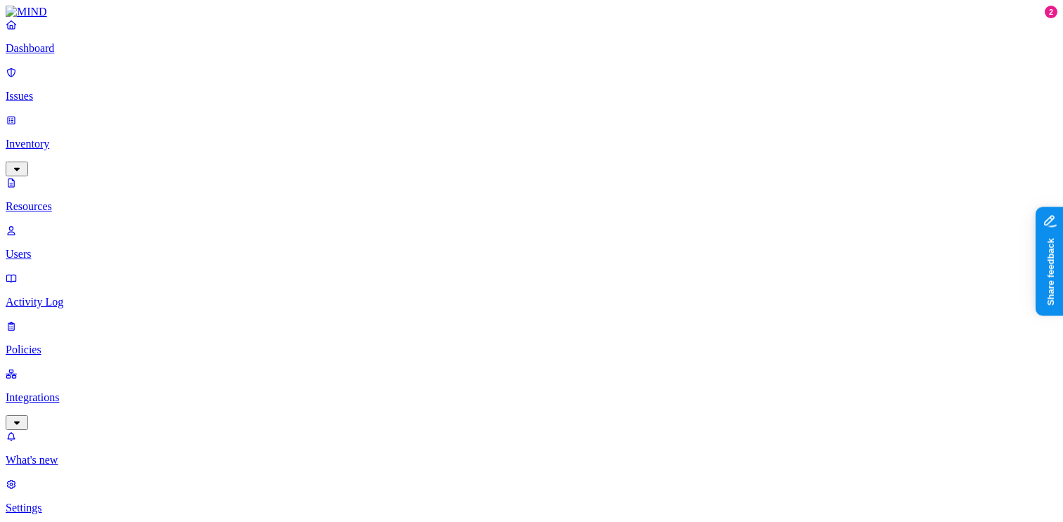
click at [70, 55] on p "Dashboard" at bounding box center [532, 48] width 1052 height 13
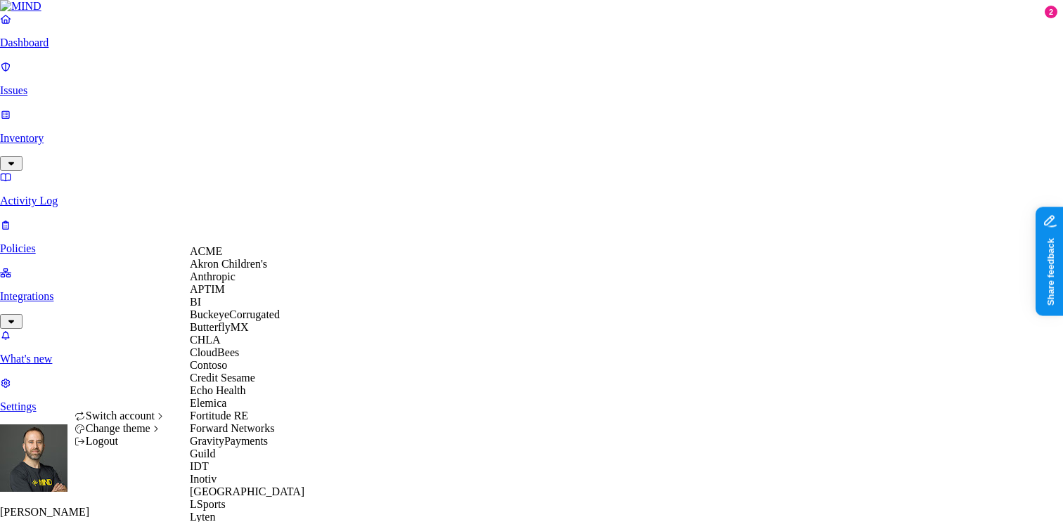
scroll to position [612, 0]
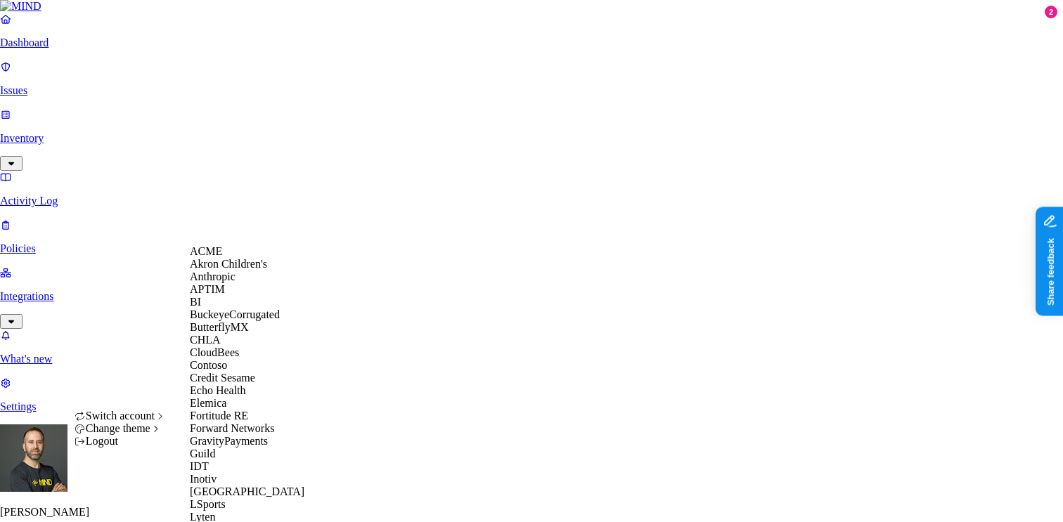
click at [245, 258] on div "ACME" at bounding box center [258, 251] width 136 height 13
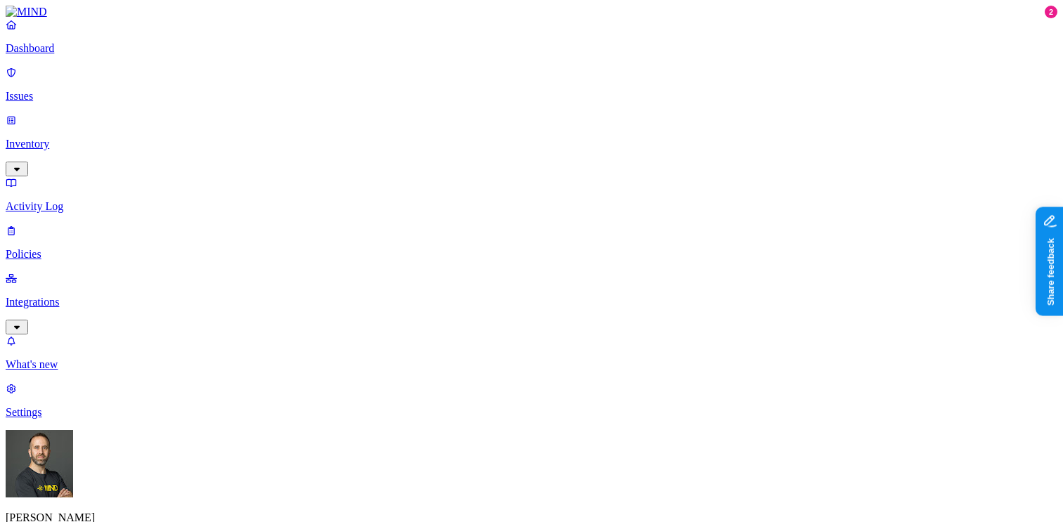
click at [59, 419] on p "Settings" at bounding box center [532, 412] width 1052 height 13
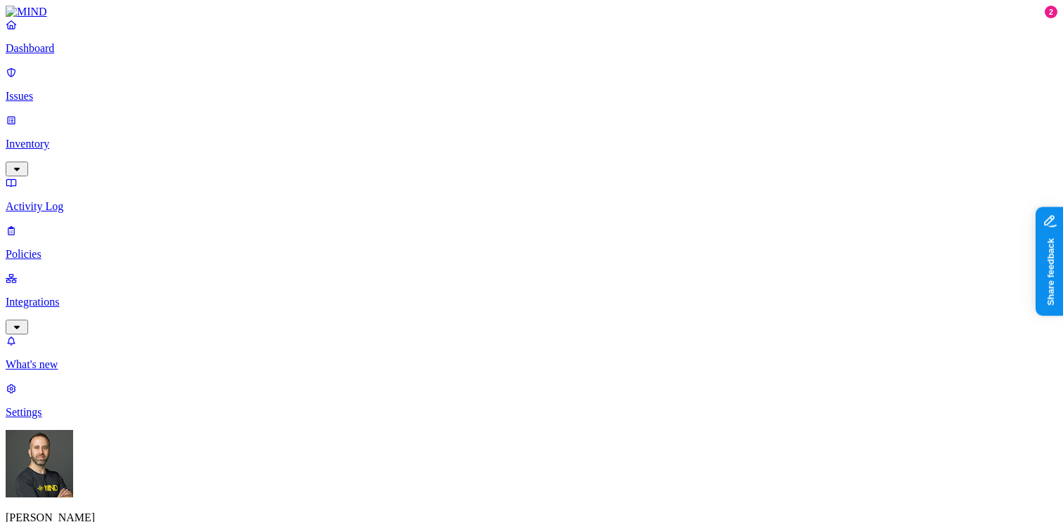
click at [77, 248] on p "Policies" at bounding box center [532, 254] width 1052 height 13
click at [490, 324] on label "Web Domain" at bounding box center [474, 323] width 37 height 25
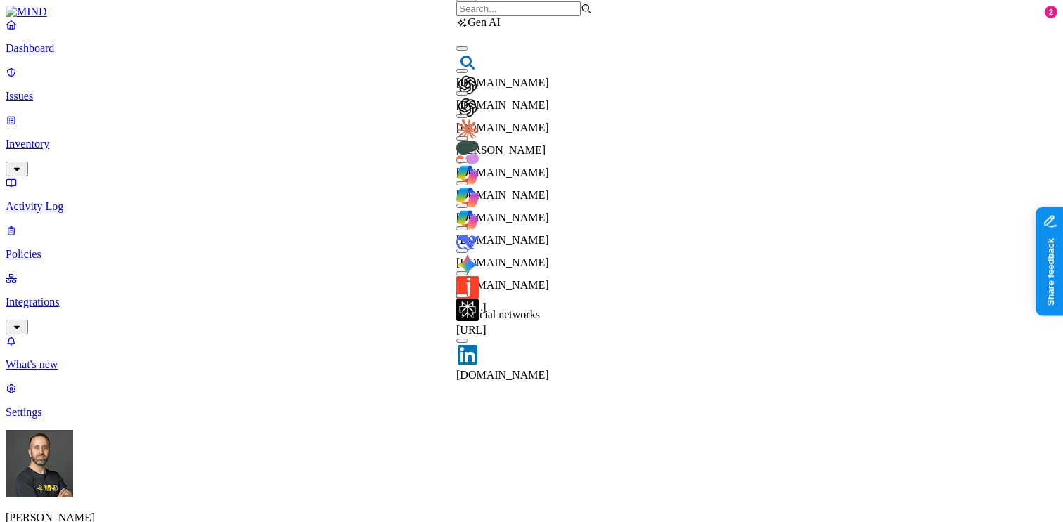
click at [523, 16] on input "search" at bounding box center [518, 8] width 124 height 15
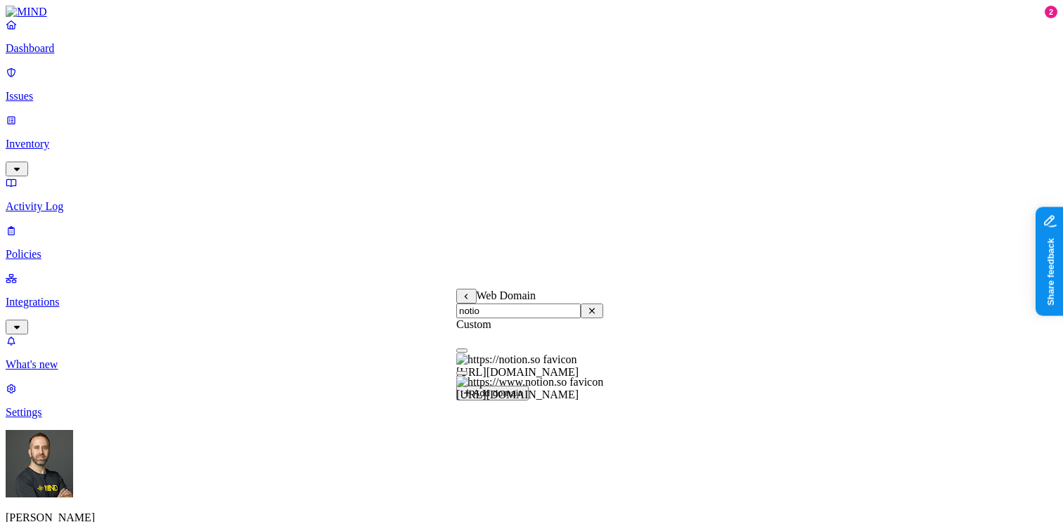
type input "notion"
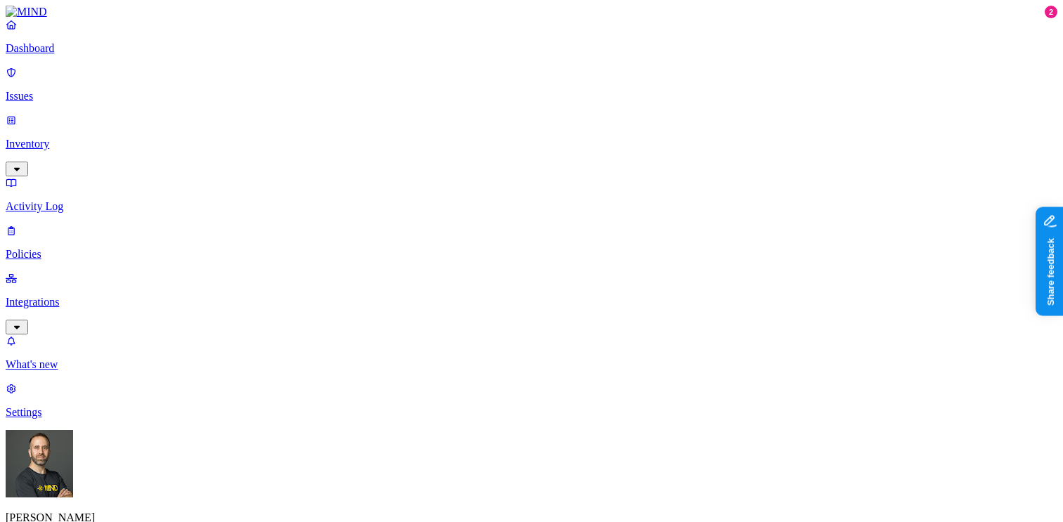
click at [56, 419] on p "Settings" at bounding box center [532, 412] width 1052 height 13
click at [74, 248] on p "Policies" at bounding box center [532, 254] width 1052 height 13
click at [74, 419] on p "Settings" at bounding box center [532, 412] width 1052 height 13
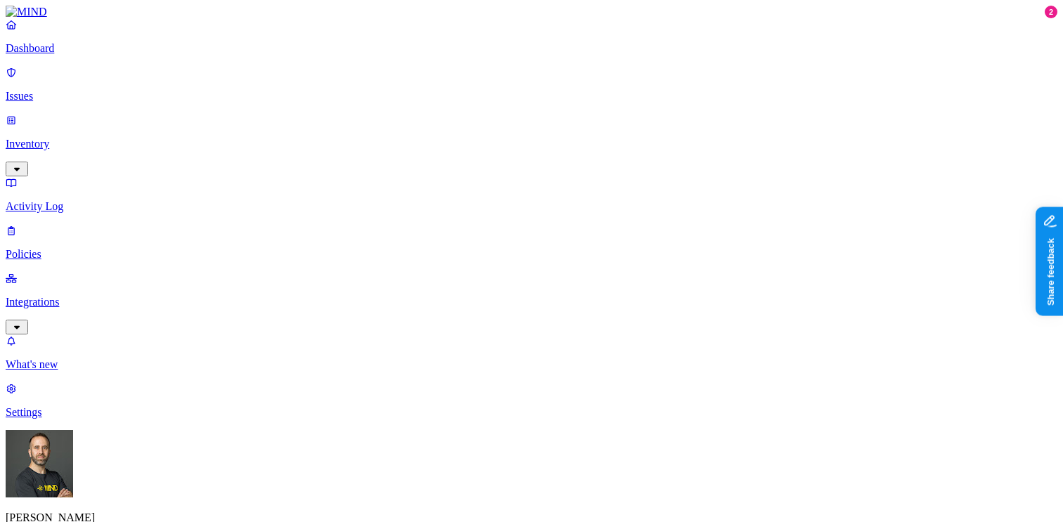
click at [86, 55] on p "Dashboard" at bounding box center [532, 48] width 1052 height 13
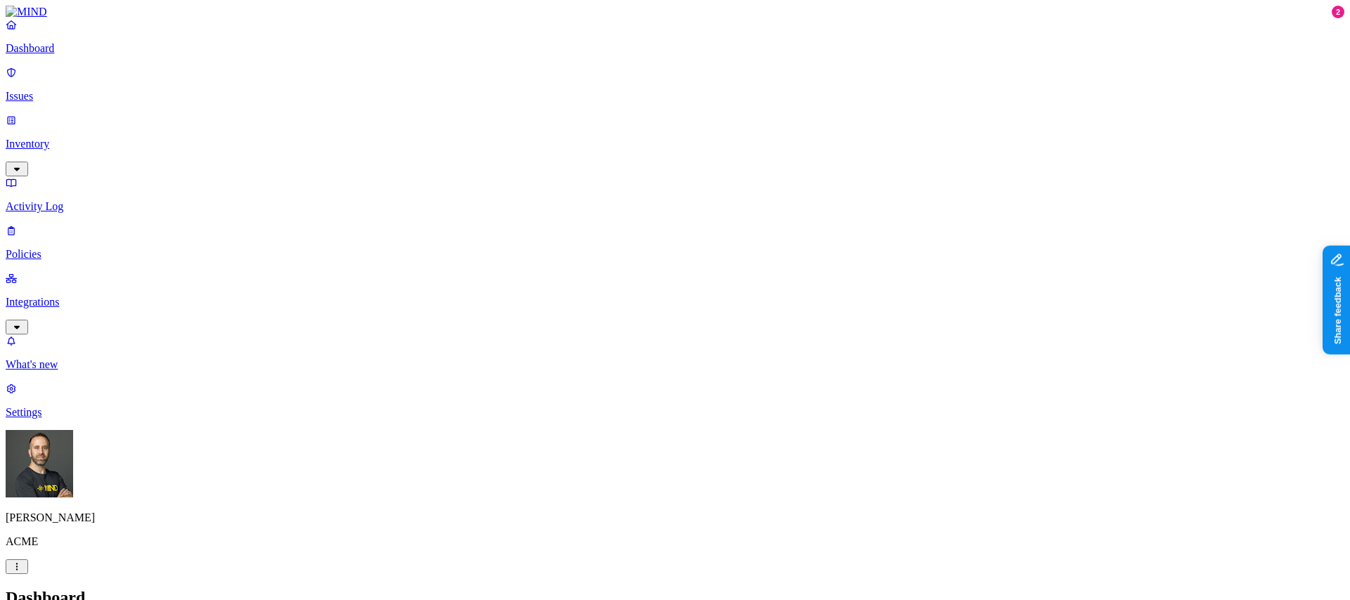
click at [100, 248] on p "Policies" at bounding box center [675, 254] width 1339 height 13
click at [330, 134] on span "Endpoint" at bounding box center [331, 140] width 41 height 12
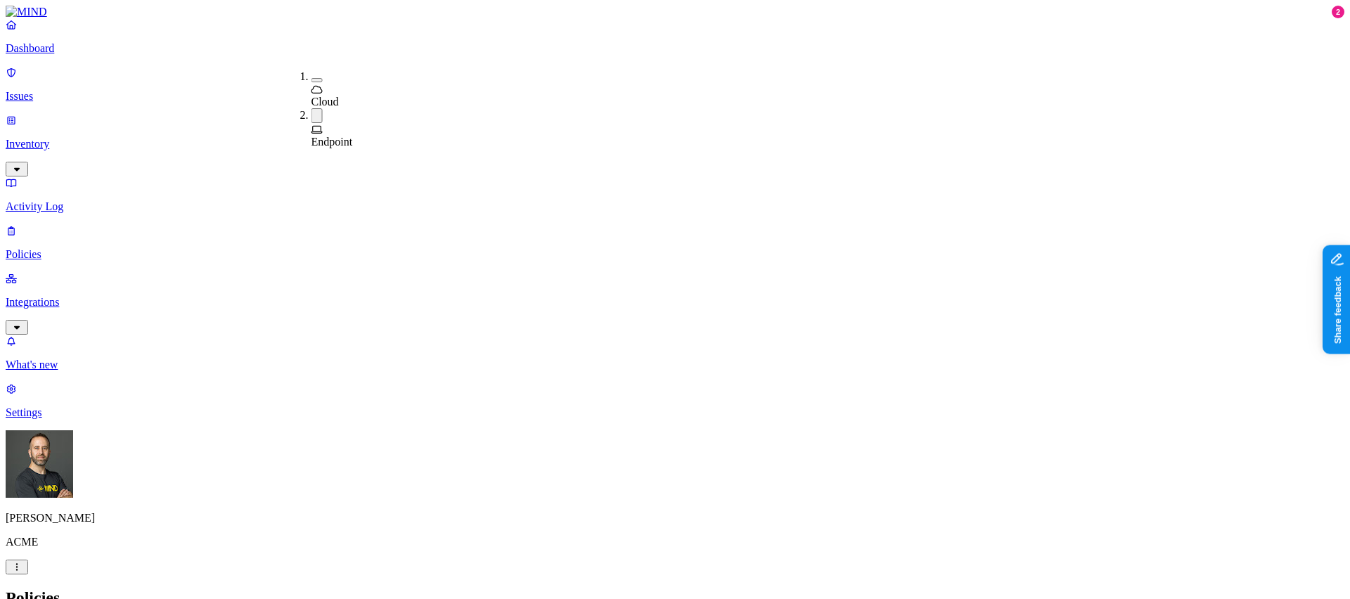
click at [456, 522] on h2 "Policies" at bounding box center [675, 598] width 1339 height 19
type input "media"
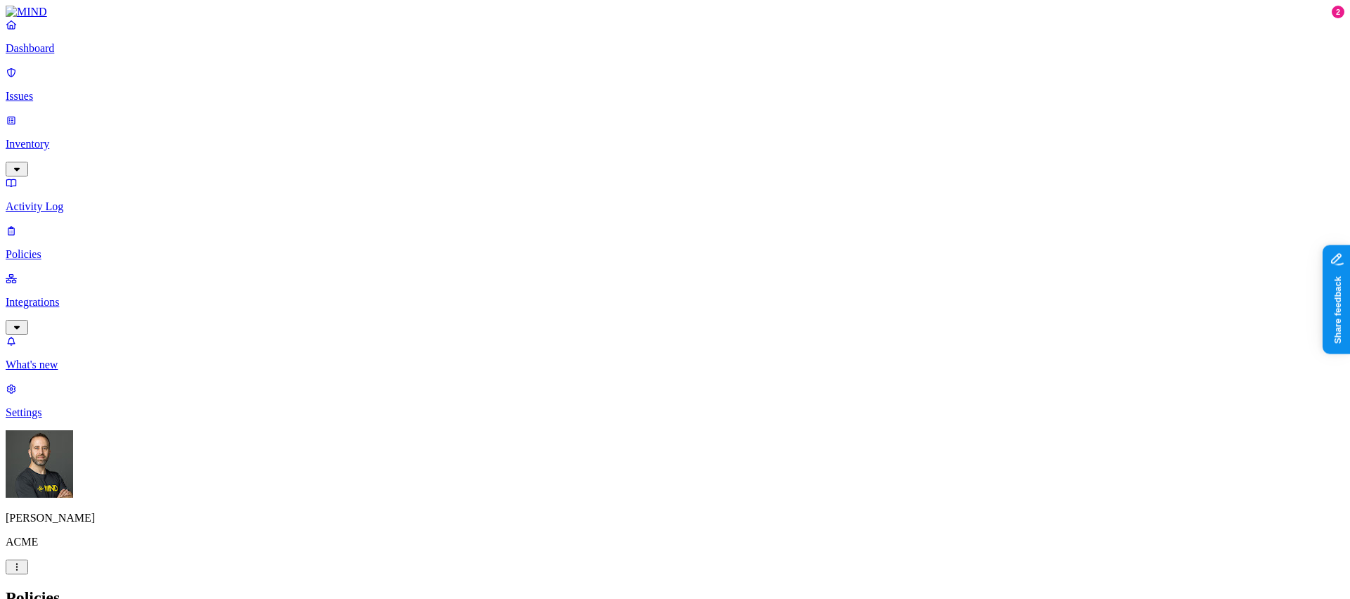
click at [534, 522] on h2 "Policies" at bounding box center [675, 598] width 1339 height 19
click at [86, 55] on p "Dashboard" at bounding box center [675, 48] width 1339 height 13
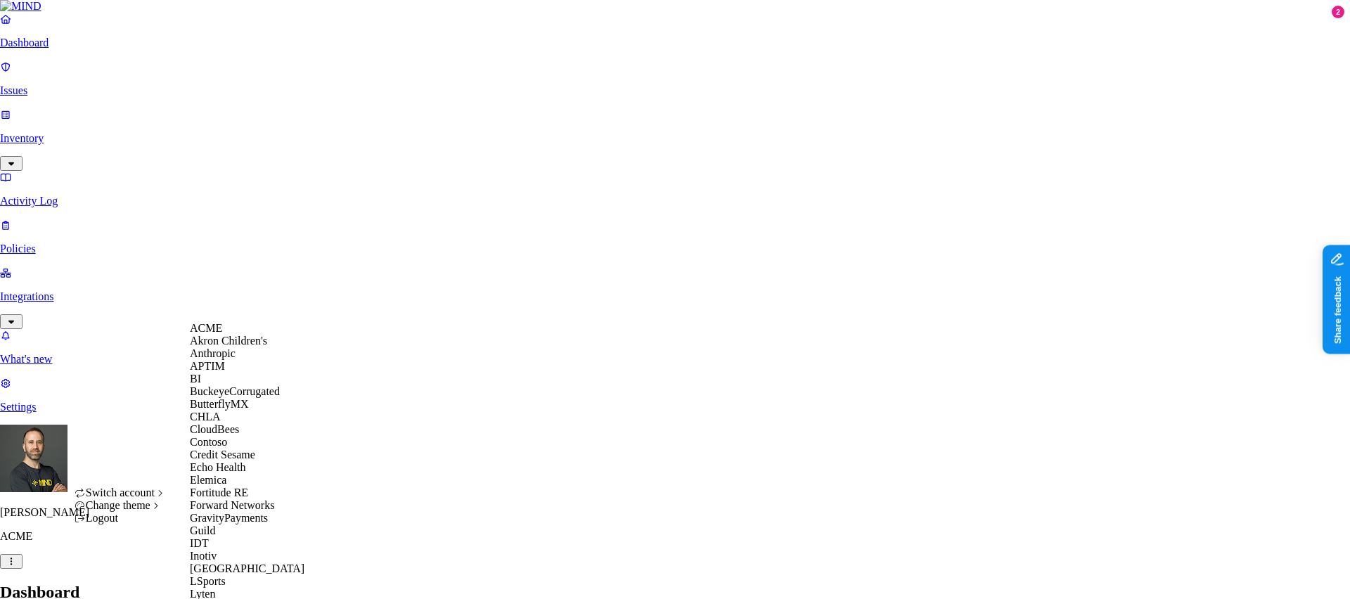
scroll to position [705, 0]
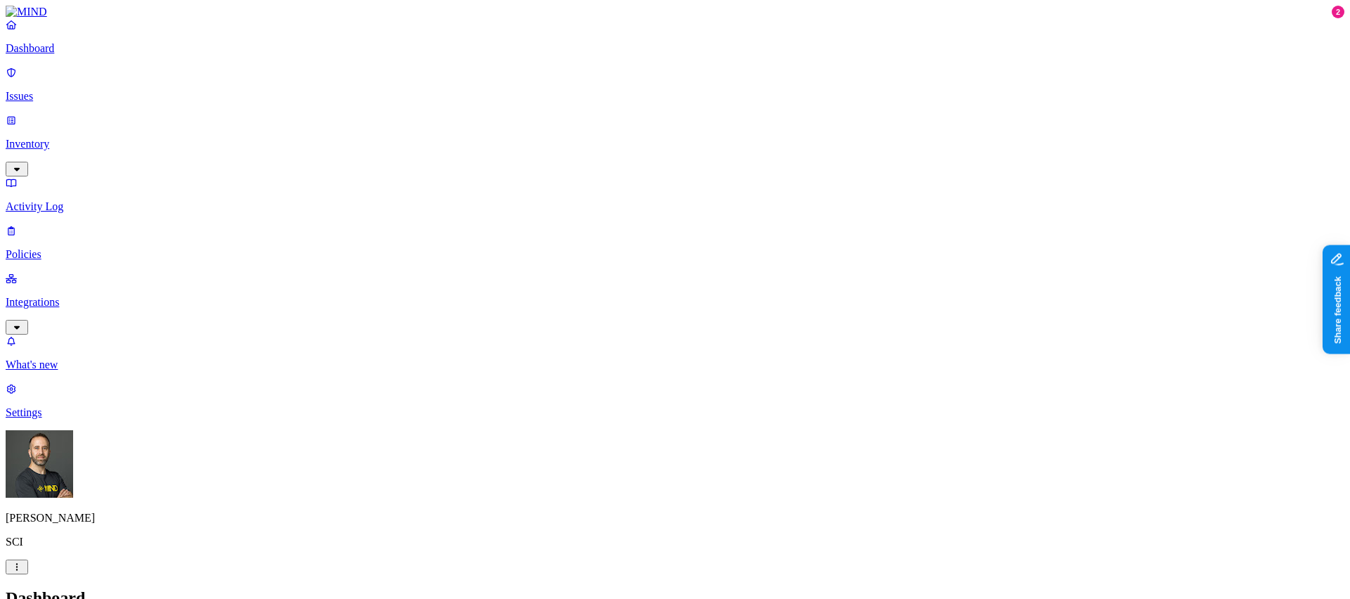
click at [76, 138] on p "Inventory" at bounding box center [675, 144] width 1339 height 13
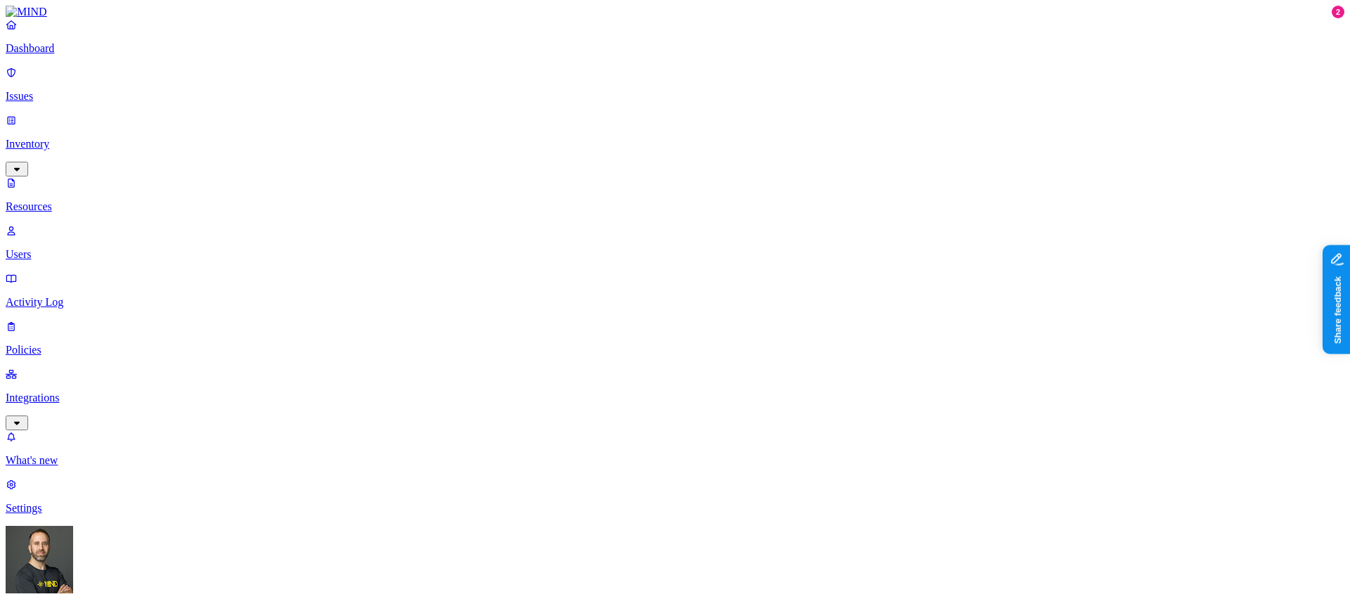
click at [65, 248] on p "Users" at bounding box center [675, 254] width 1339 height 13
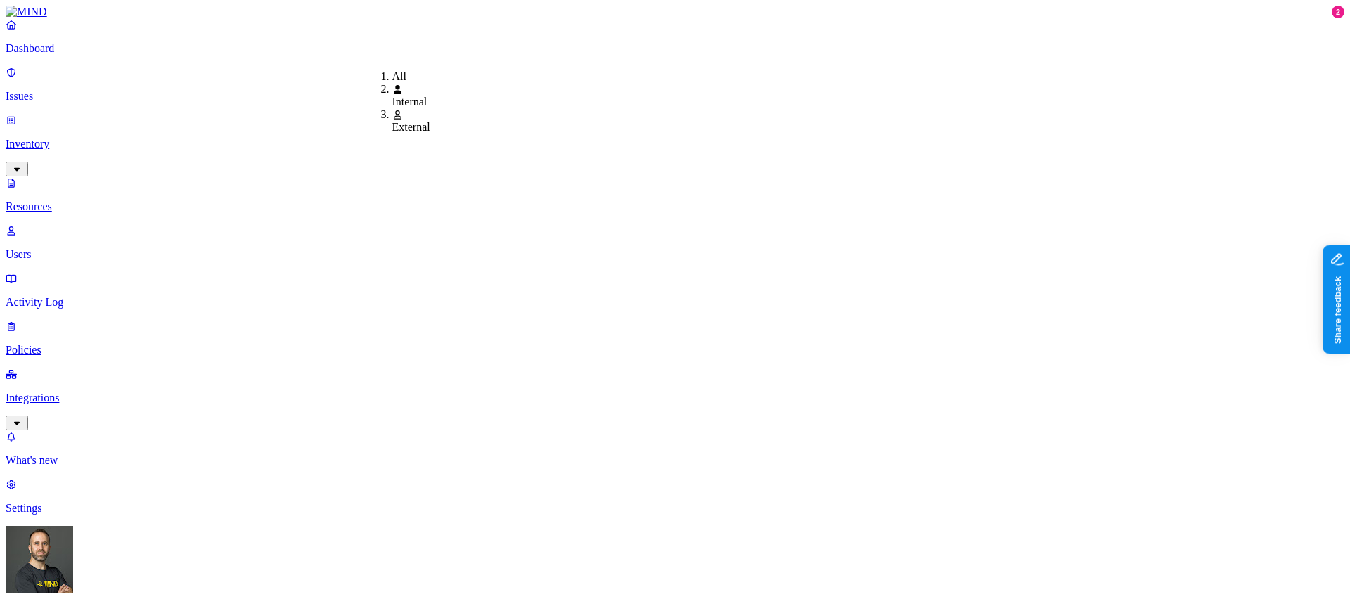
click at [400, 96] on span "Internal" at bounding box center [409, 102] width 35 height 12
click at [604, 96] on div "Enabled" at bounding box center [604, 89] width 0 height 13
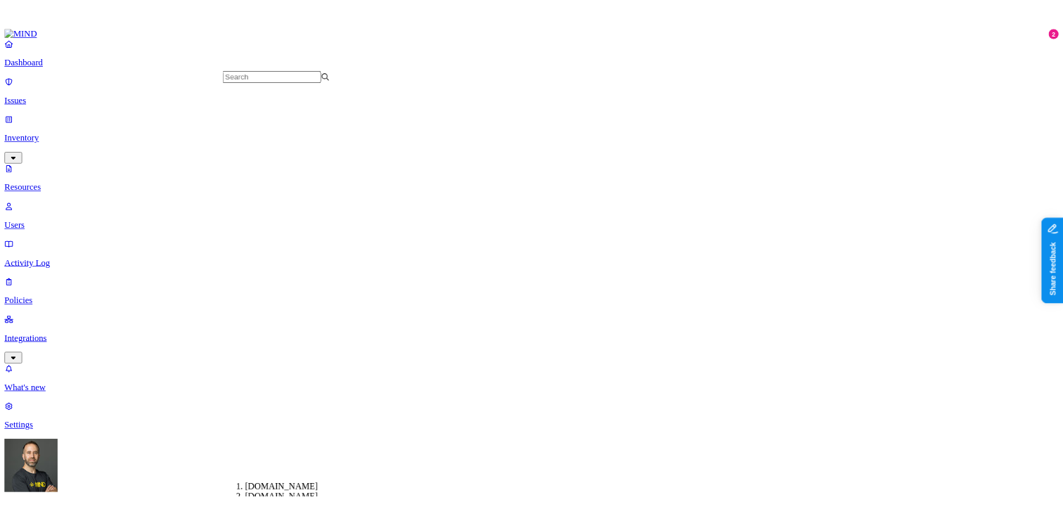
scroll to position [288, 0]
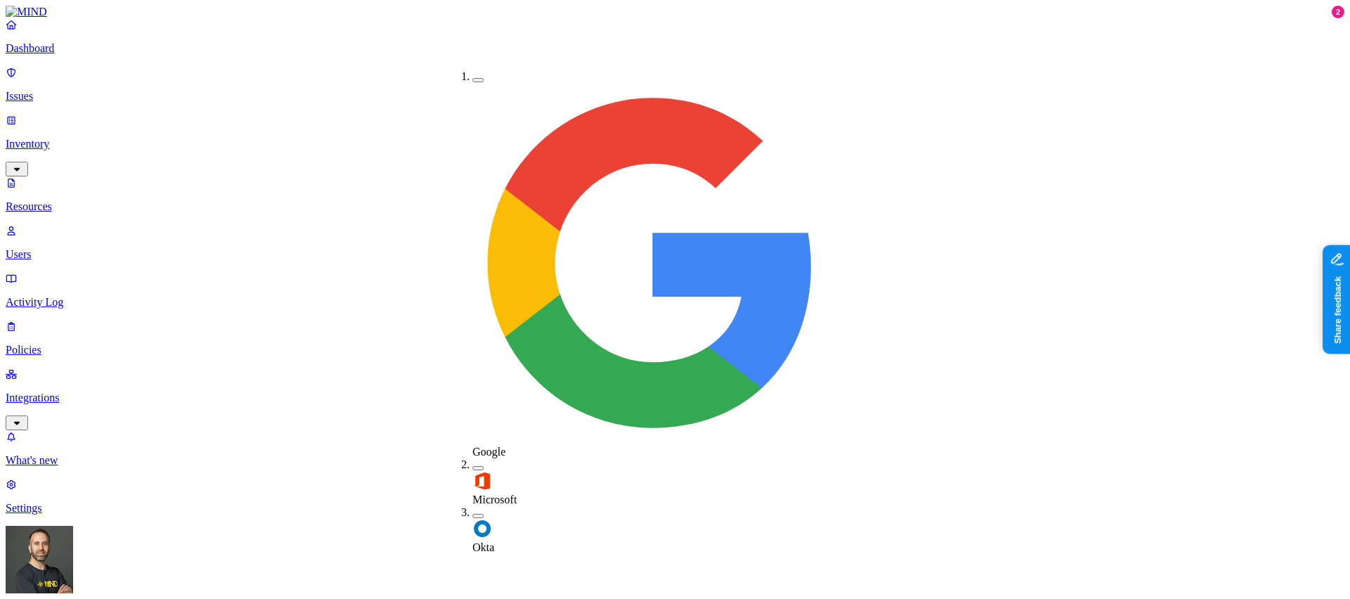
click at [473, 514] on button "button" at bounding box center [478, 516] width 11 height 4
click at [473, 466] on button "button" at bounding box center [478, 468] width 11 height 4
click at [473, 508] on button "button" at bounding box center [478, 515] width 11 height 15
click at [473, 516] on button "button" at bounding box center [478, 518] width 11 height 4
click at [473, 458] on button "button" at bounding box center [478, 465] width 11 height 15
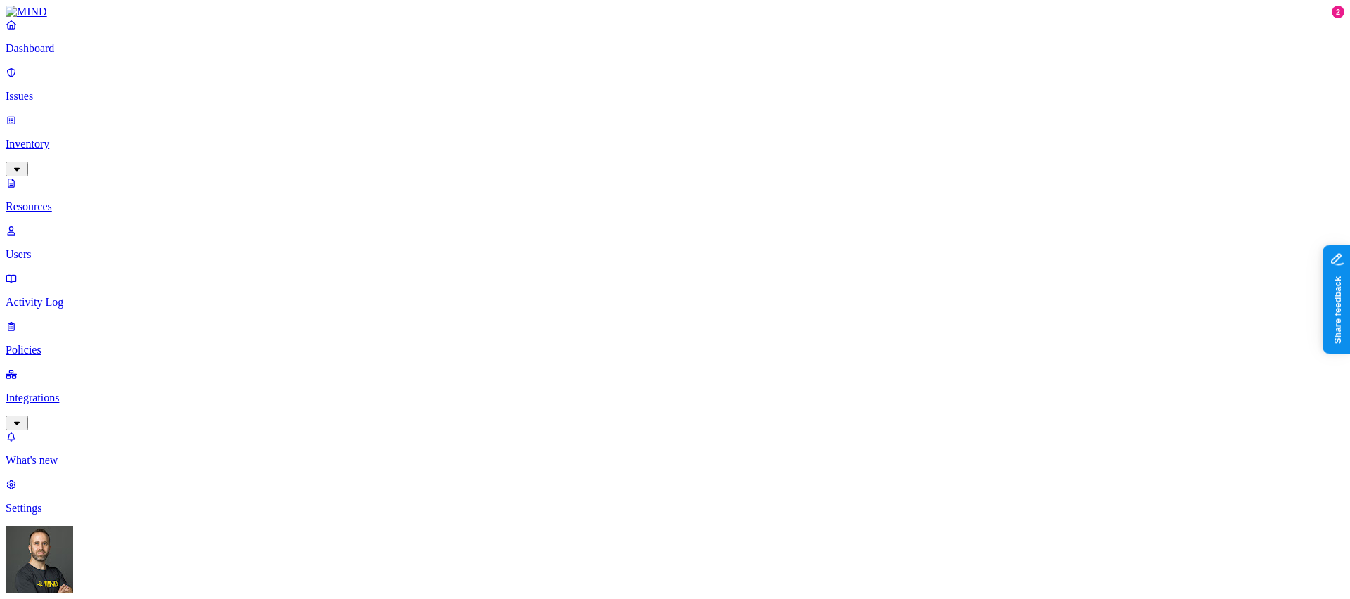
click at [80, 55] on p "Dashboard" at bounding box center [675, 48] width 1339 height 13
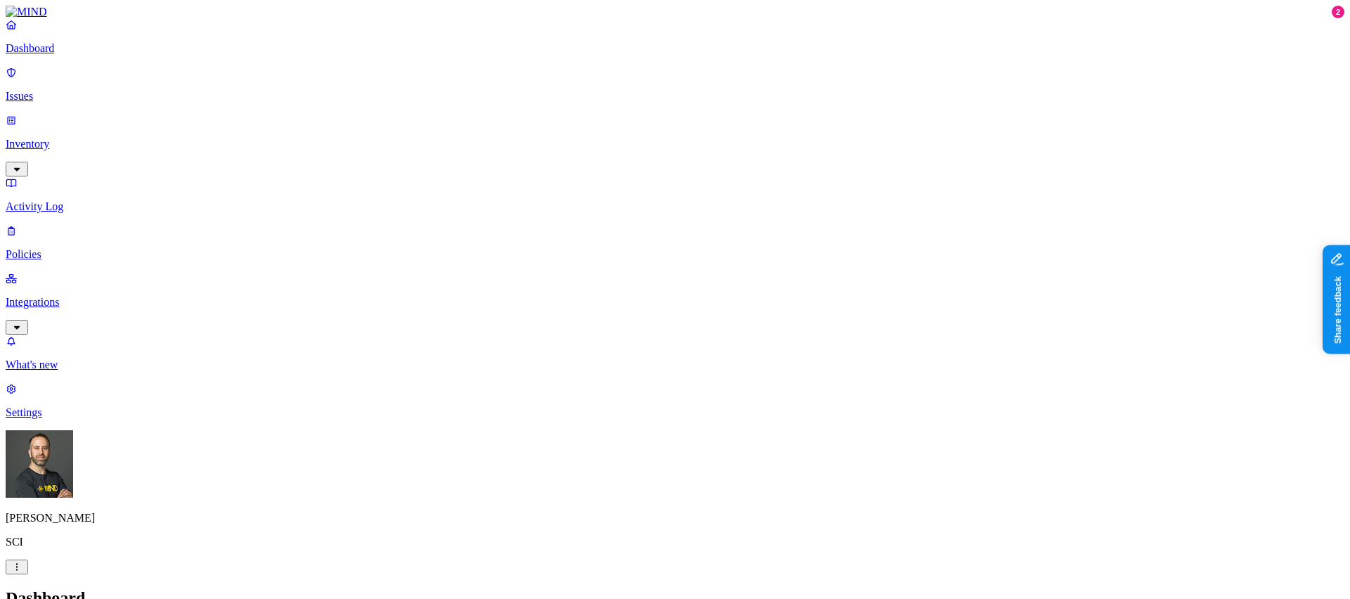
click at [79, 138] on p "Inventory" at bounding box center [675, 144] width 1339 height 13
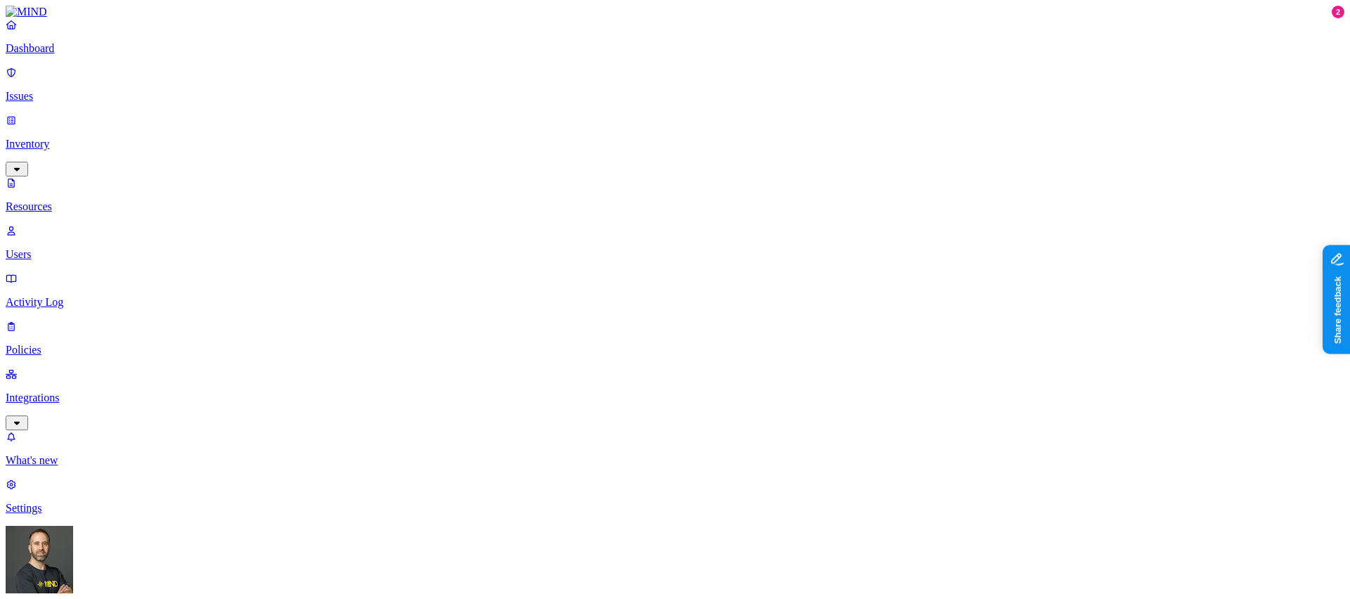
click at [63, 392] on p "Integrations" at bounding box center [675, 398] width 1339 height 13
click at [61, 454] on p "Endpoints" at bounding box center [675, 460] width 1339 height 13
click at [60, 55] on p "Dashboard" at bounding box center [675, 48] width 1339 height 13
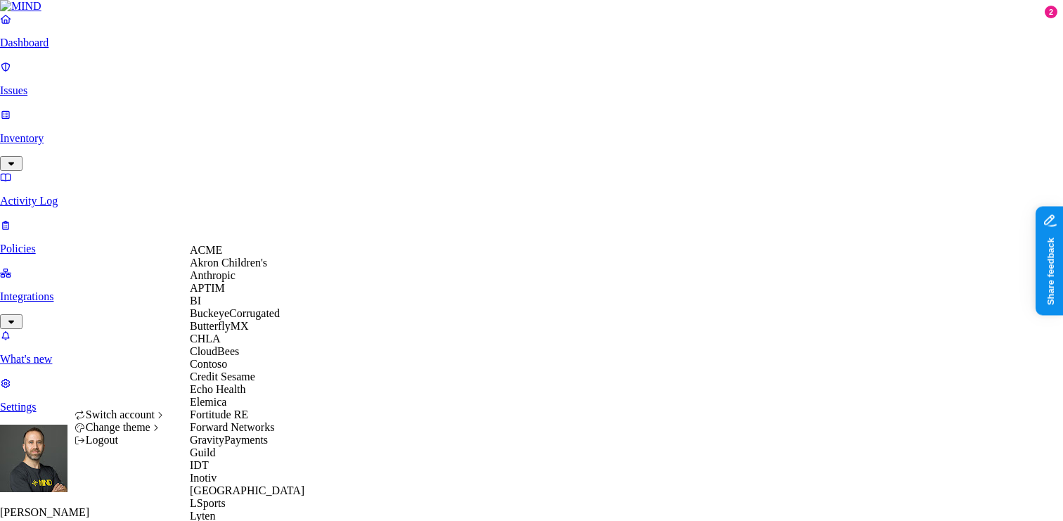
scroll to position [685, 0]
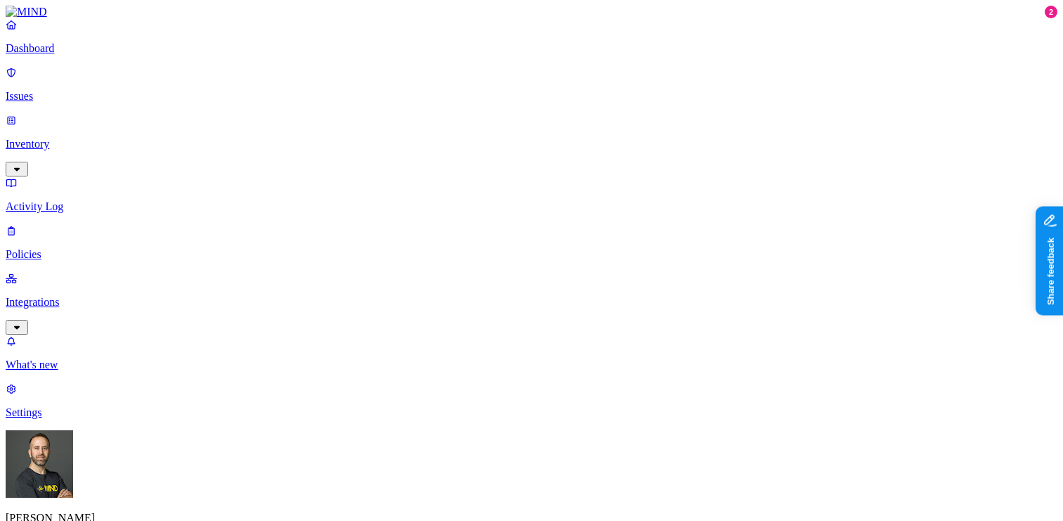
click at [99, 248] on p "Policies" at bounding box center [532, 254] width 1052 height 13
type input "notion"
click at [326, 134] on span "Endpoint" at bounding box center [331, 140] width 41 height 12
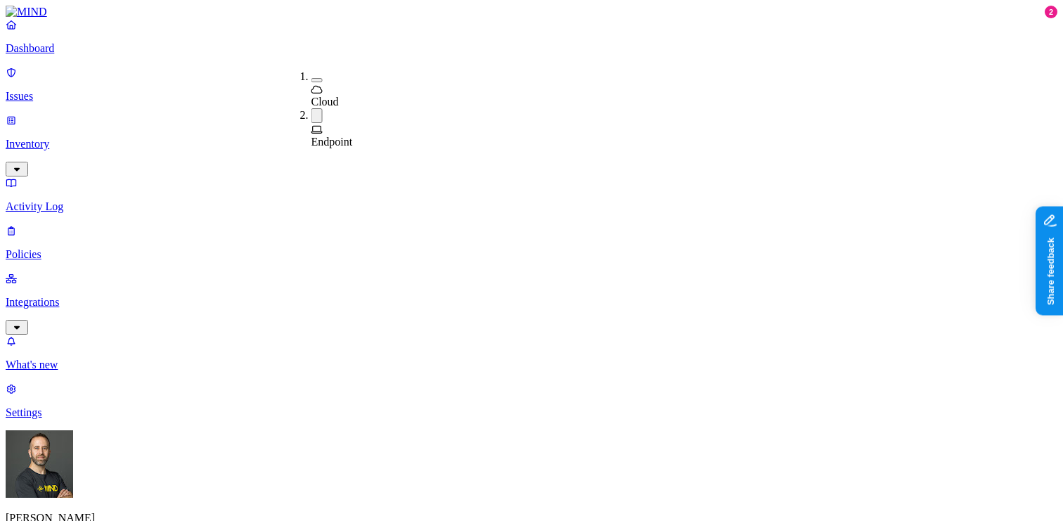
click at [132, 500] on html "Dashboard Issues Inventory Activity Log Policies Integrations What's new 2 Sett…" at bounding box center [531, 525] width 1063 height 1051
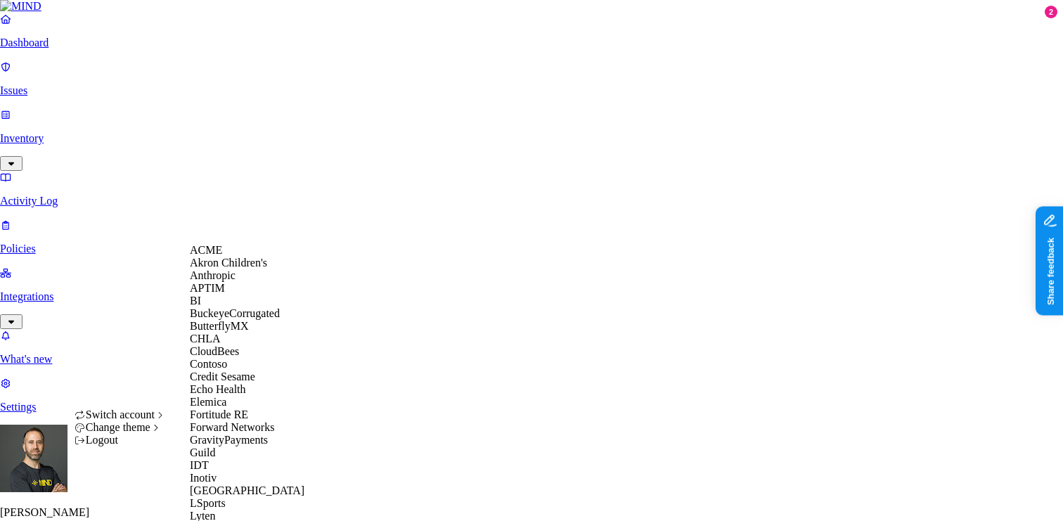
scroll to position [755, 0]
click at [631, 18] on html "Dashboard Issues Inventory Activity Log Policies Integrations What's new 2 Sett…" at bounding box center [531, 523] width 1063 height 1046
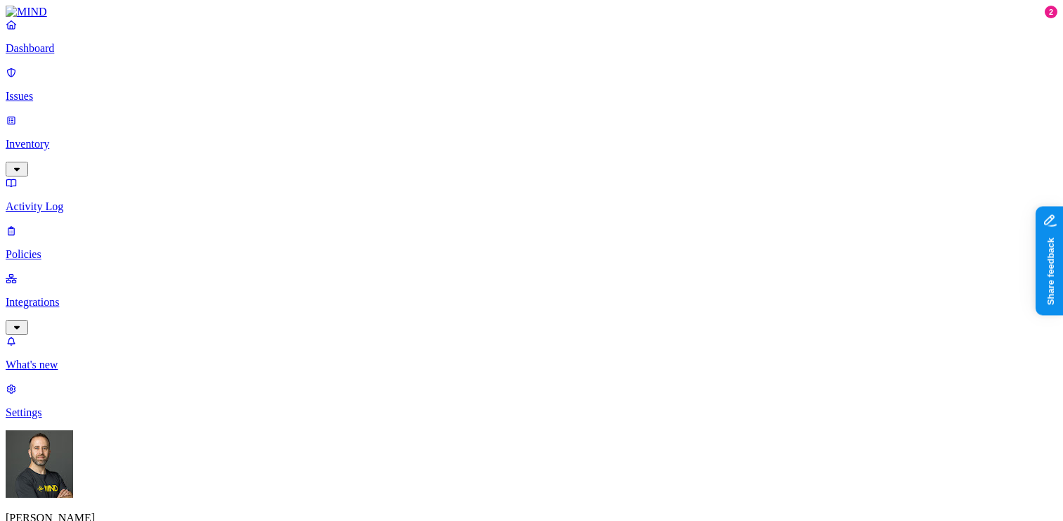
click at [138, 499] on html "Dashboard Issues Inventory Activity Log Policies Integrations What's new 2 Sett…" at bounding box center [531, 525] width 1063 height 1051
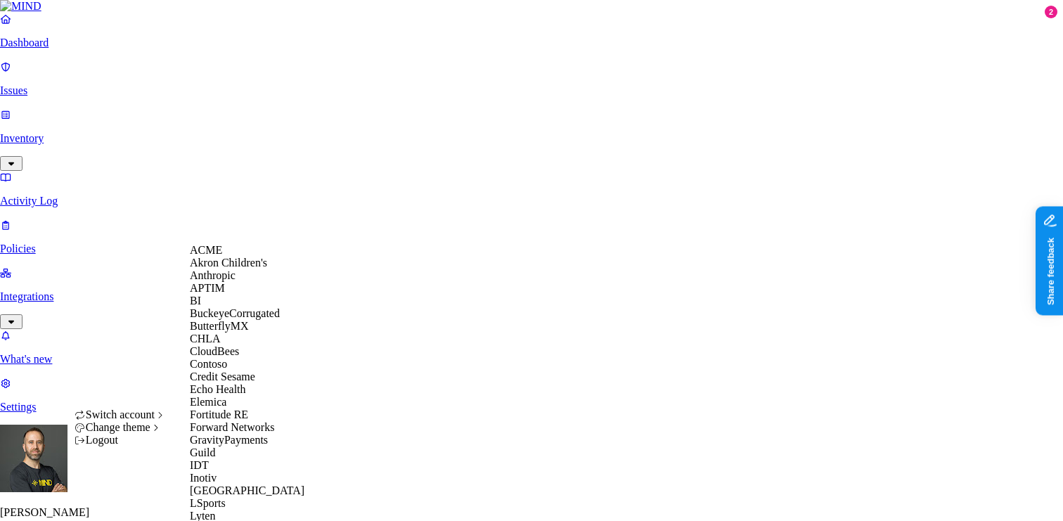
scroll to position [631, 0]
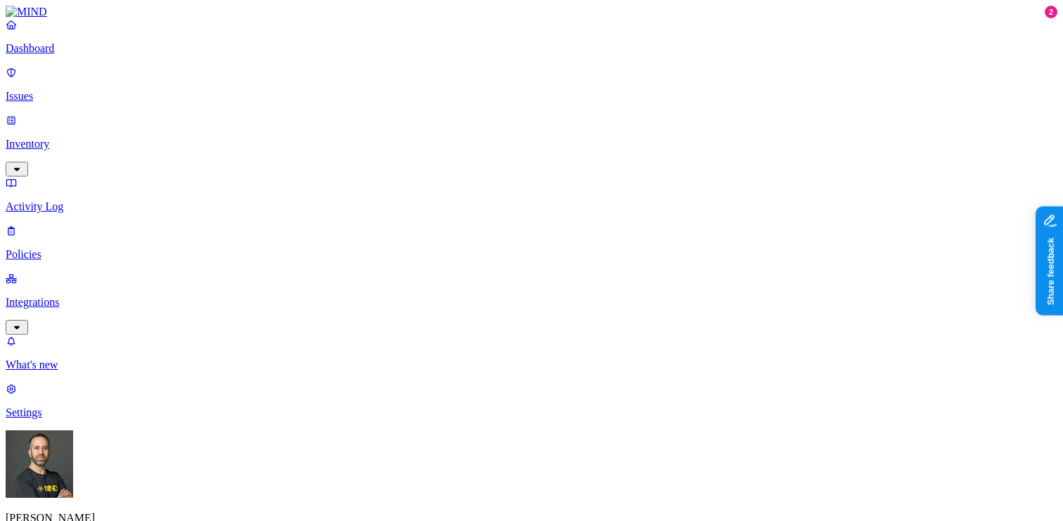
click at [87, 55] on p "Dashboard" at bounding box center [532, 48] width 1052 height 13
click at [51, 248] on p "Policies" at bounding box center [532, 254] width 1052 height 13
click at [72, 55] on p "Dashboard" at bounding box center [532, 48] width 1052 height 13
click at [65, 138] on p "Inventory" at bounding box center [532, 144] width 1052 height 13
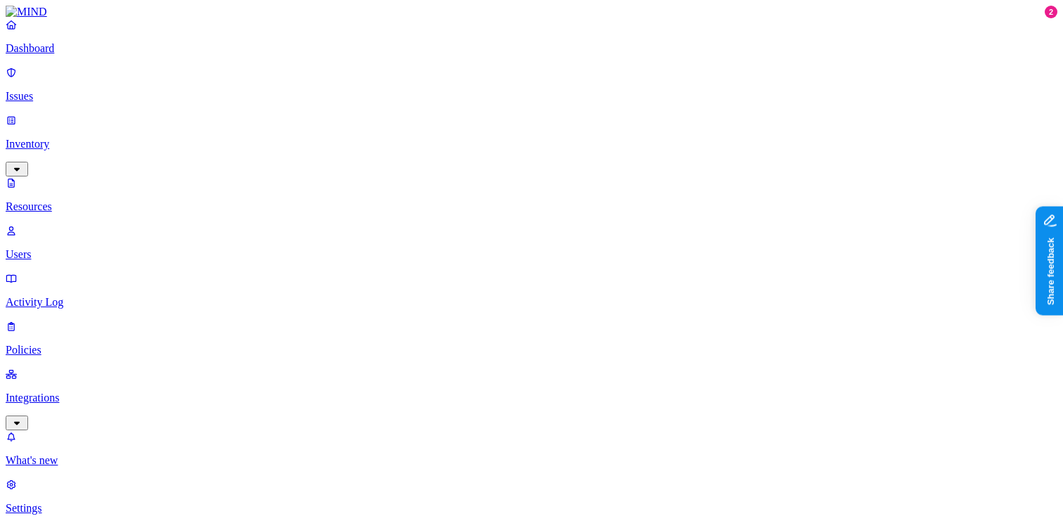
click at [57, 392] on p "Integrations" at bounding box center [532, 398] width 1052 height 13
click at [65, 454] on p "Endpoints" at bounding box center [532, 460] width 1052 height 13
click at [80, 55] on p "Dashboard" at bounding box center [532, 48] width 1052 height 13
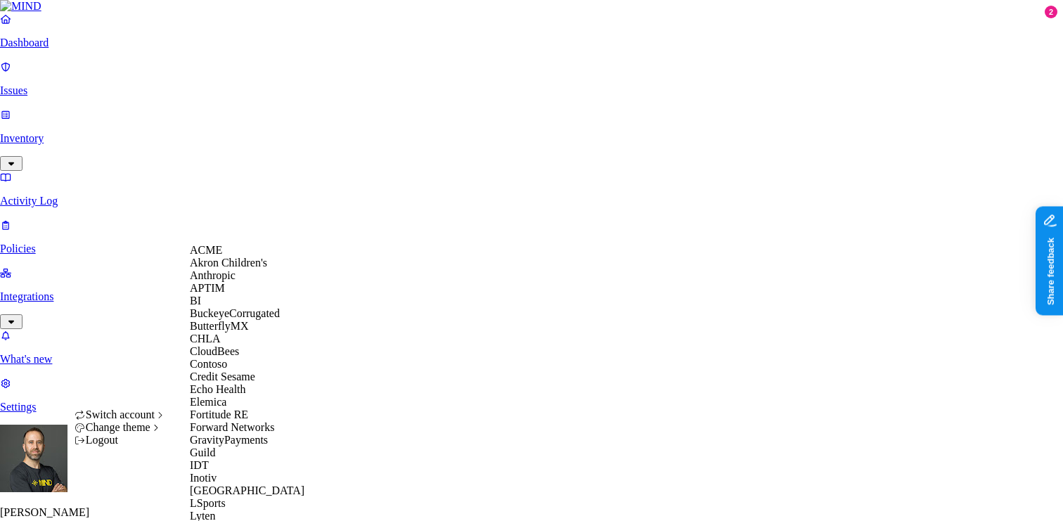
click at [226, 257] on div "ACME" at bounding box center [258, 250] width 136 height 13
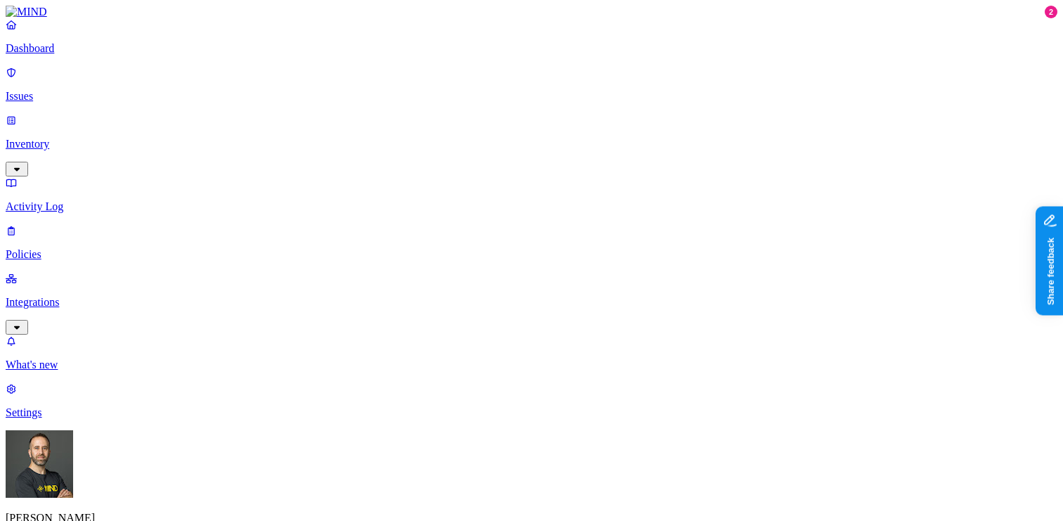
click at [84, 248] on p "Policies" at bounding box center [532, 254] width 1052 height 13
type input "notion"
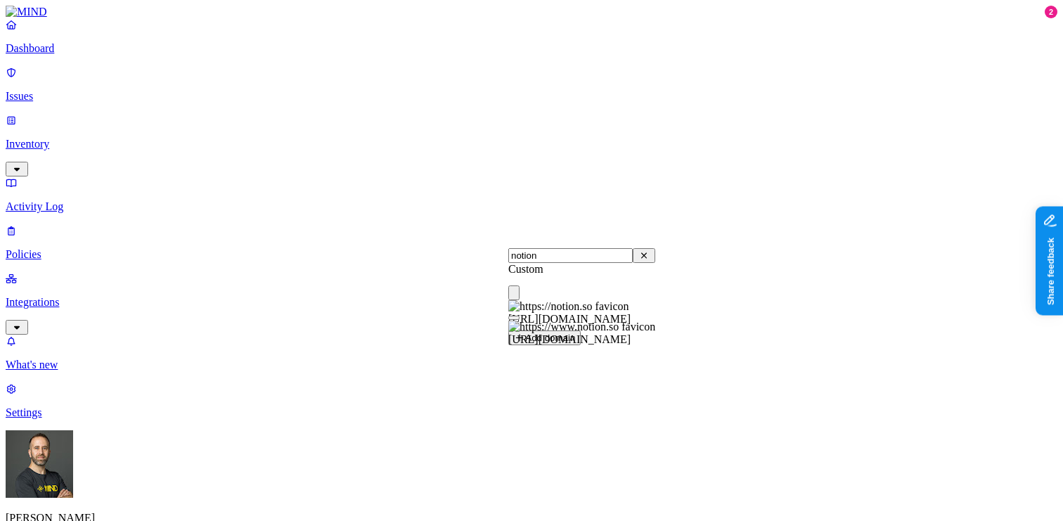
type input "notion"
click at [520, 320] on button "button" at bounding box center [513, 318] width 11 height 4
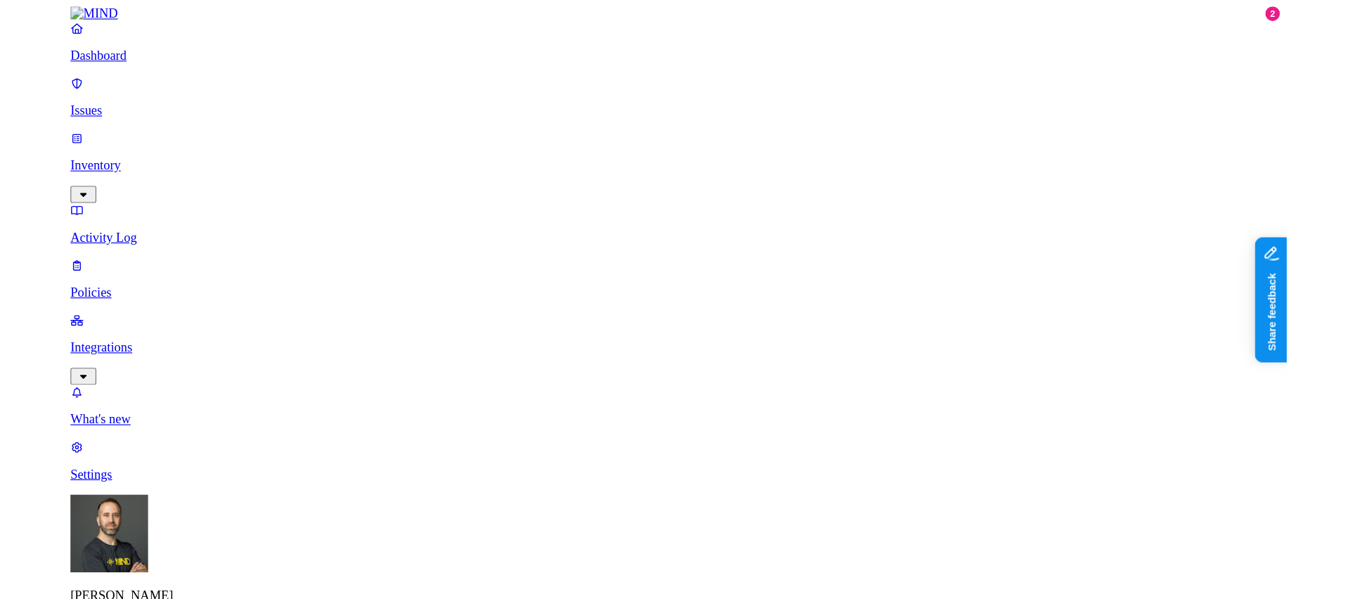
scroll to position [797, 0]
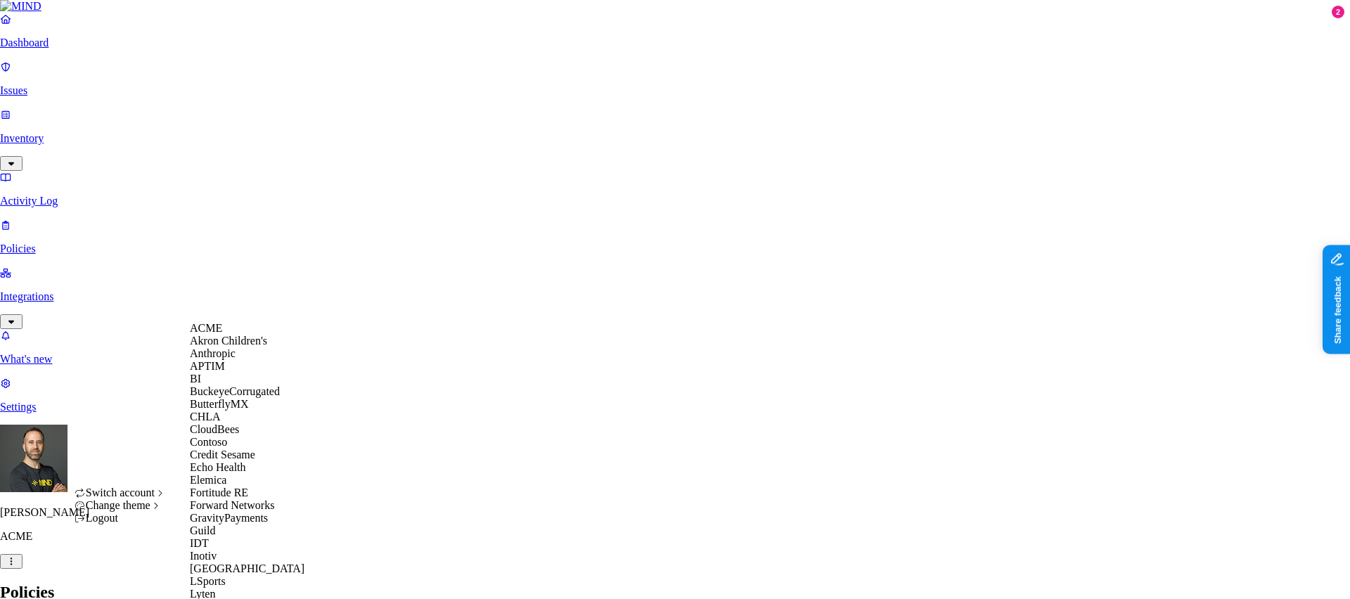
scroll to position [773, 0]
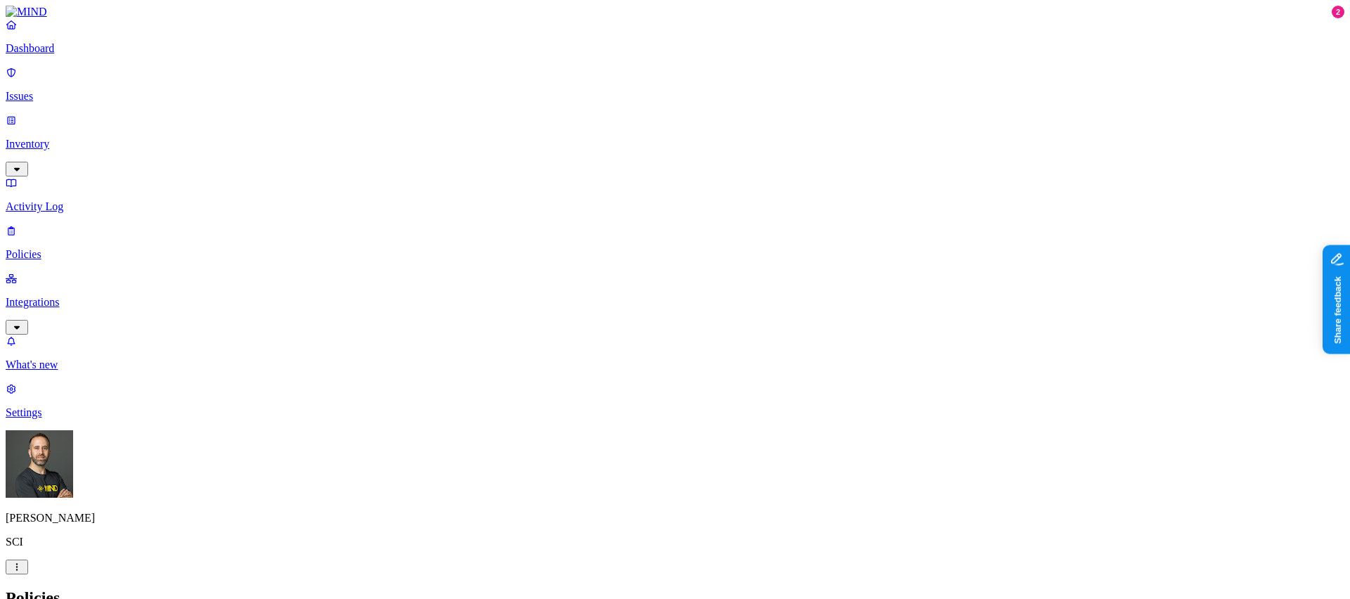
click at [70, 55] on p "Dashboard" at bounding box center [675, 48] width 1339 height 13
click at [56, 296] on p "Integrations" at bounding box center [675, 302] width 1339 height 13
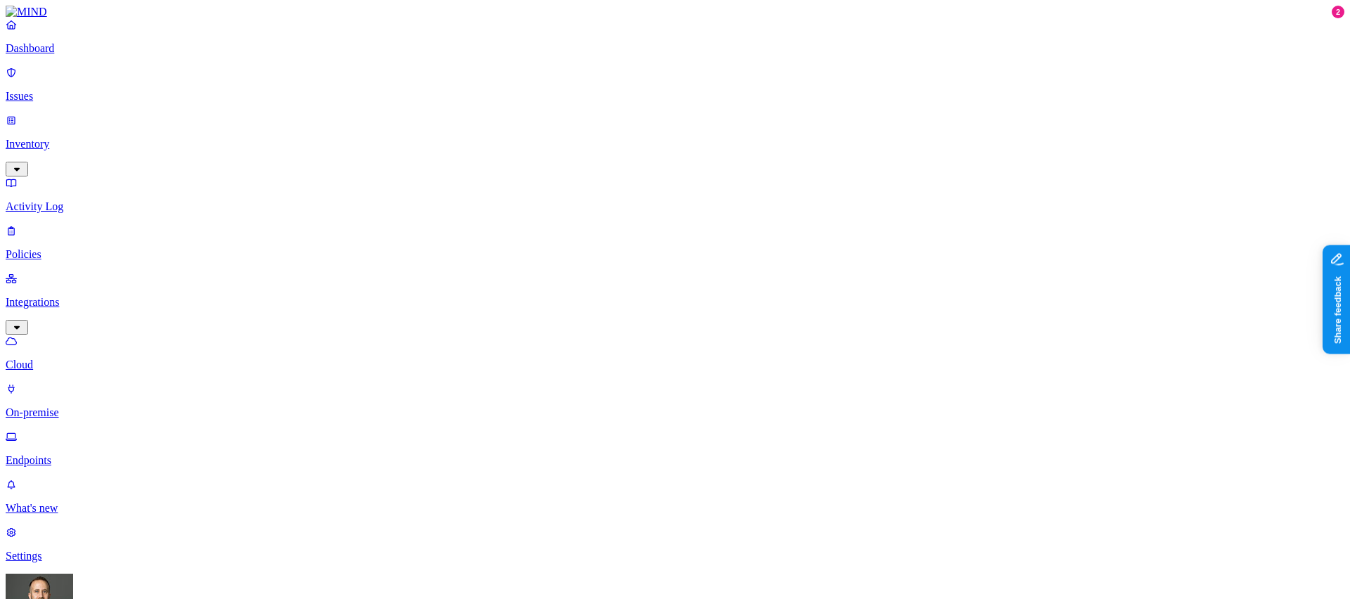
click at [63, 138] on p "Inventory" at bounding box center [675, 144] width 1339 height 13
click at [86, 55] on p "Dashboard" at bounding box center [675, 48] width 1339 height 13
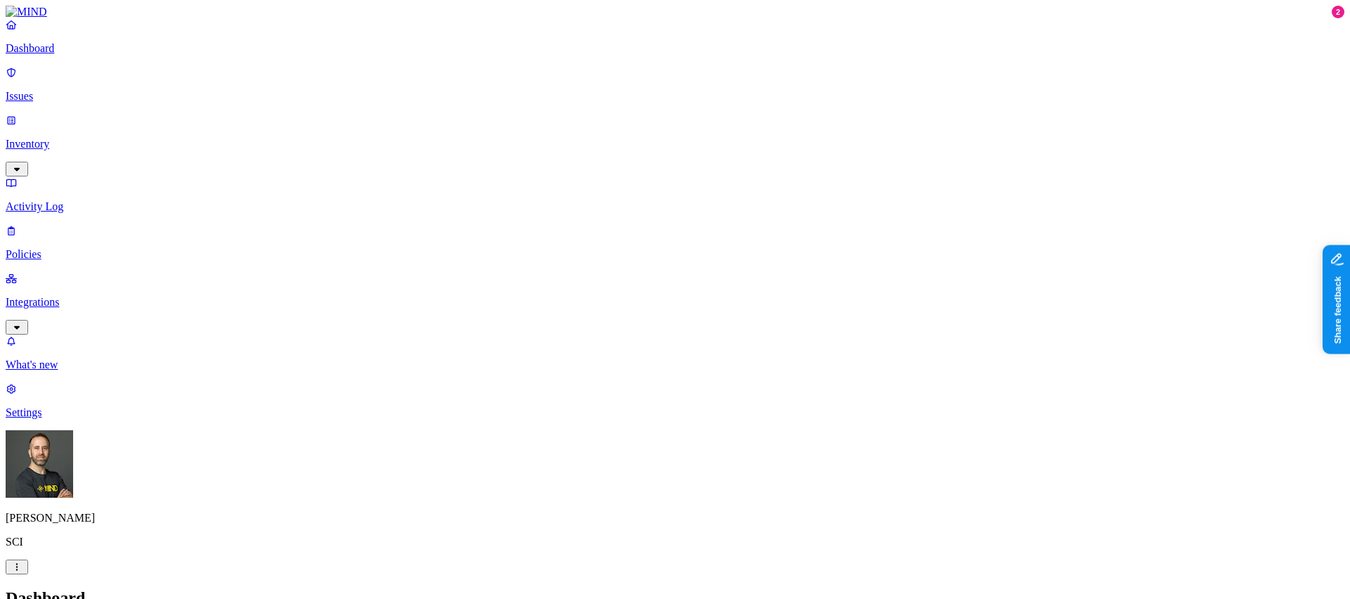
click at [41, 90] on p "Issues" at bounding box center [675, 96] width 1339 height 13
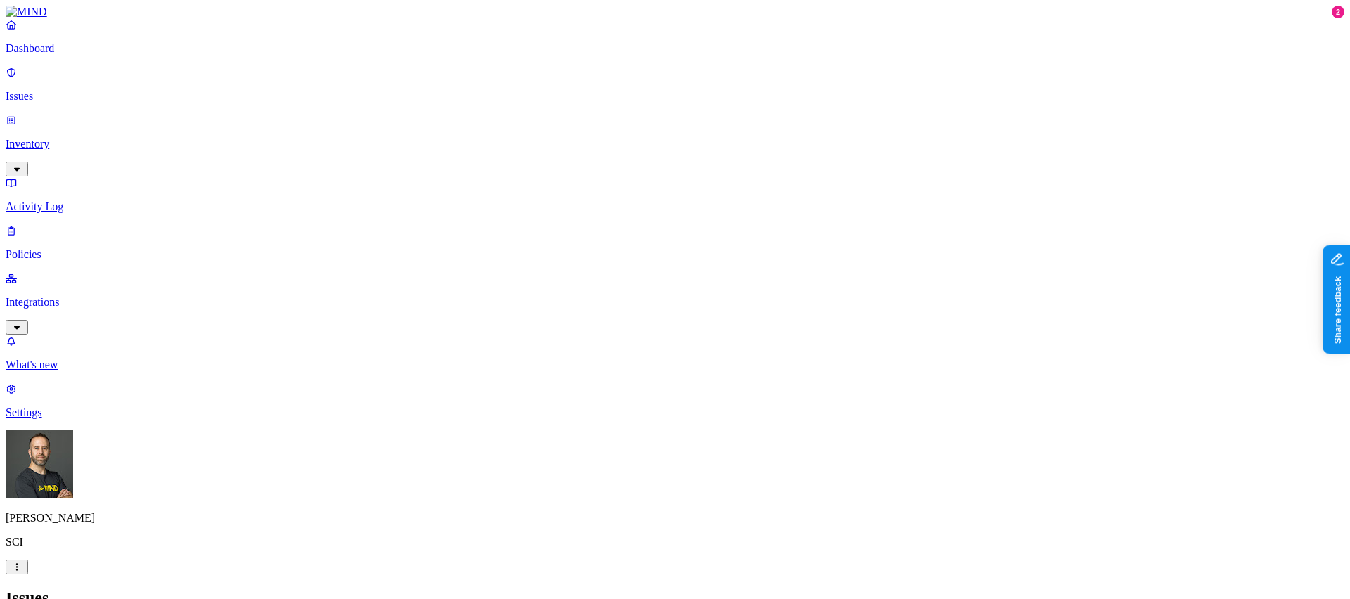
click at [743, 589] on div "Issues" at bounding box center [675, 598] width 1339 height 19
click at [80, 55] on p "Dashboard" at bounding box center [675, 48] width 1339 height 13
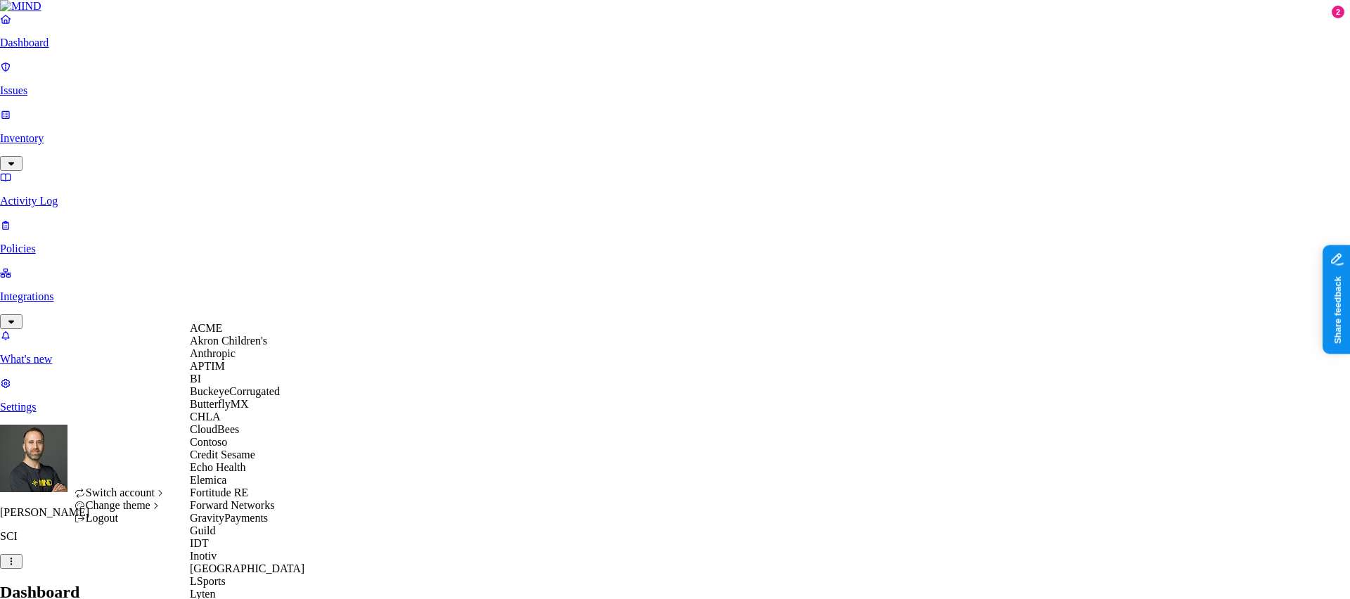
click at [255, 335] on div "ACME" at bounding box center [258, 328] width 136 height 13
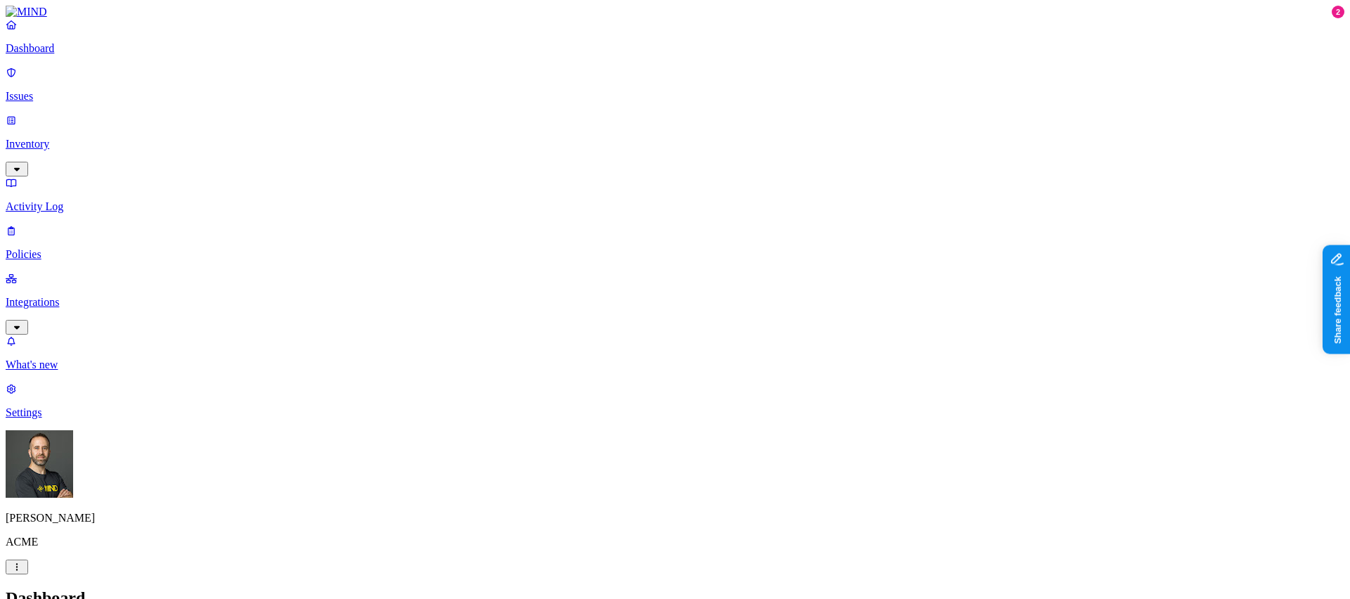
click at [99, 371] on p "What's new" at bounding box center [675, 365] width 1339 height 13
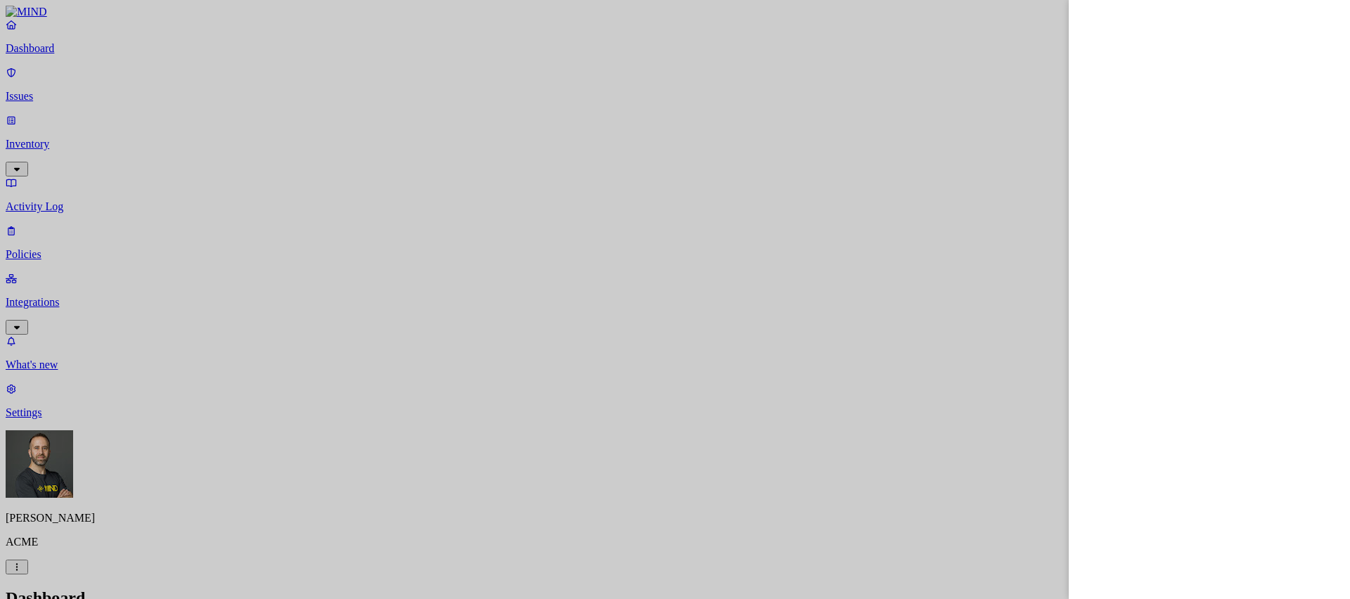
click at [792, 53] on div at bounding box center [675, 299] width 1350 height 599
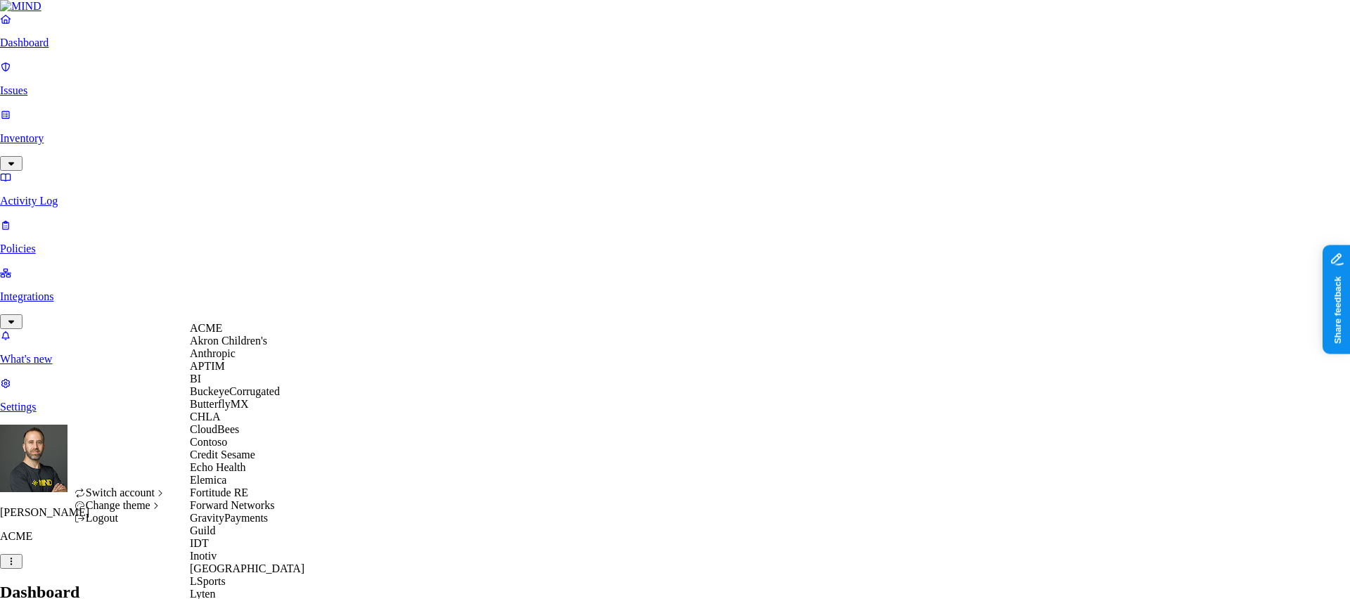
scroll to position [773, 0]
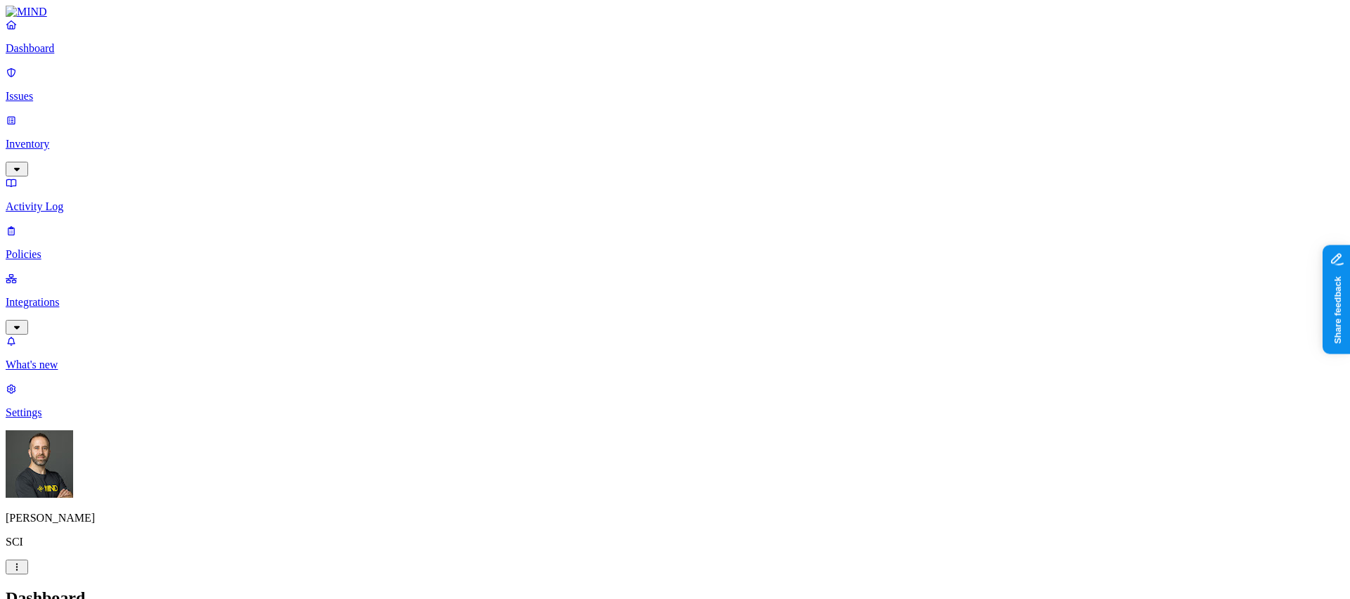
click at [84, 120] on link "Inventory" at bounding box center [675, 144] width 1339 height 60
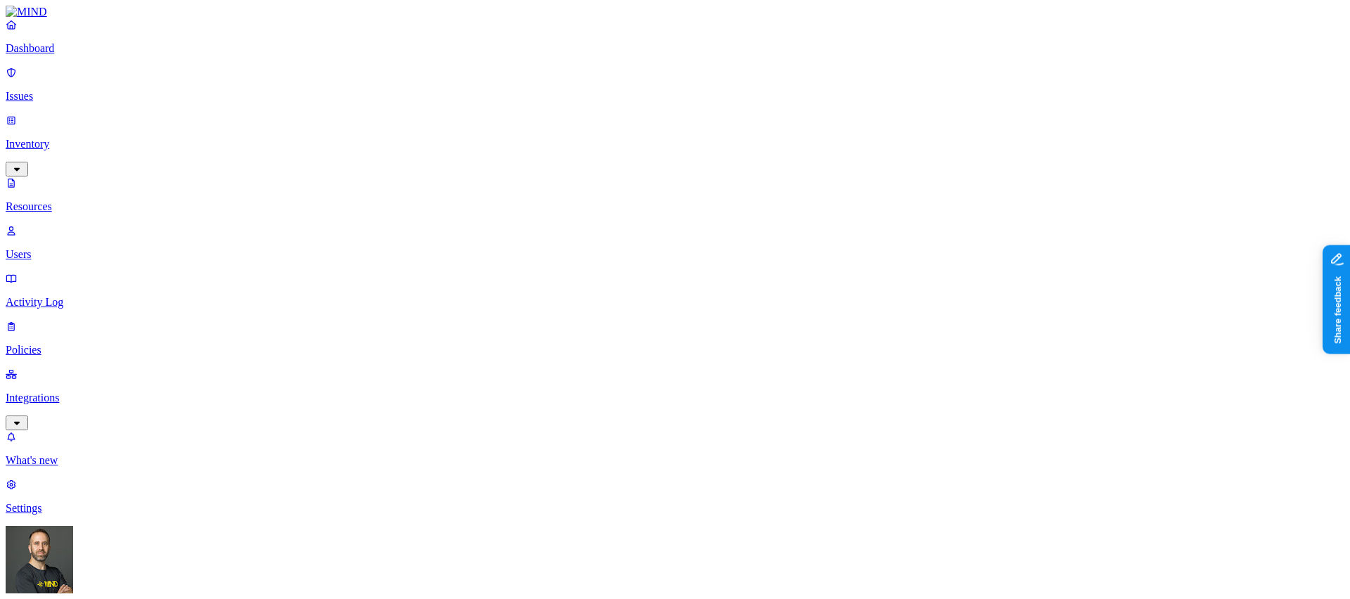
click at [64, 392] on p "Integrations" at bounding box center [675, 398] width 1339 height 13
